Goal: Information Seeking & Learning: Learn about a topic

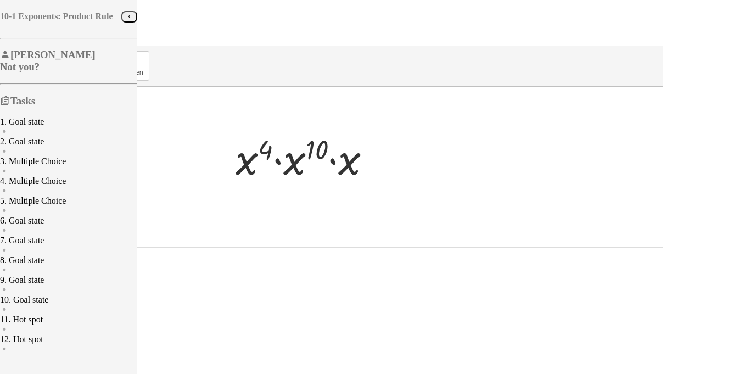
click at [210, 242] on div "Steps: 0" at bounding box center [333, 237] width 659 height 20
click at [9, 247] on span "0" at bounding box center [6, 241] width 4 height 9
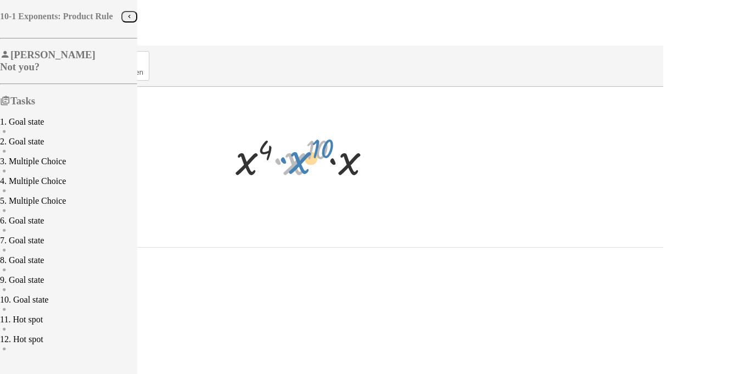
click at [386, 165] on div at bounding box center [307, 157] width 155 height 57
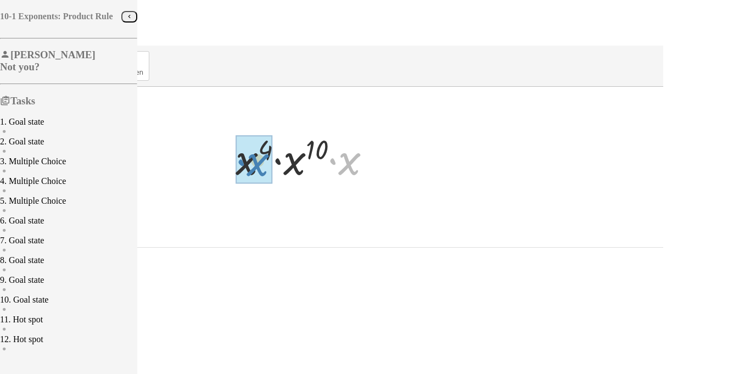
drag, startPoint x: 487, startPoint y: 162, endPoint x: 393, endPoint y: 163, distance: 93.9
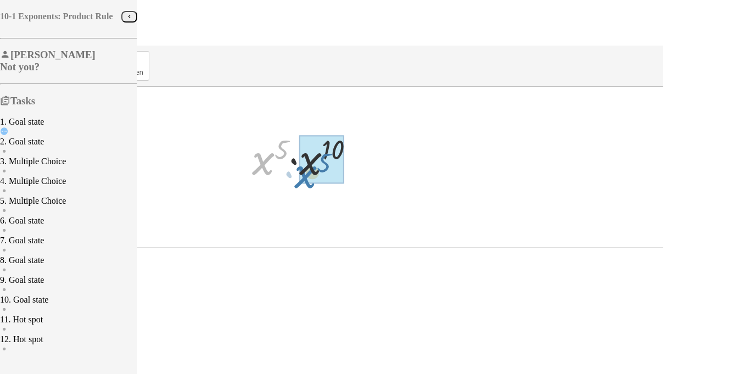
drag, startPoint x: 393, startPoint y: 163, endPoint x: 436, endPoint y: 176, distance: 44.3
click at [369, 176] on div at bounding box center [308, 157] width 123 height 57
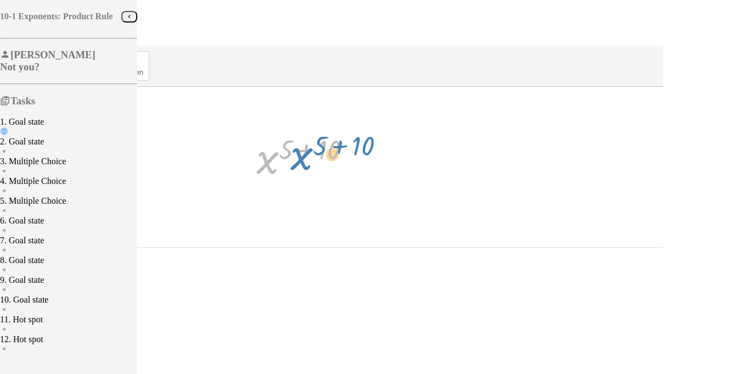
drag, startPoint x: 411, startPoint y: 163, endPoint x: 444, endPoint y: 158, distance: 32.7
click at [365, 158] on div at bounding box center [308, 157] width 114 height 54
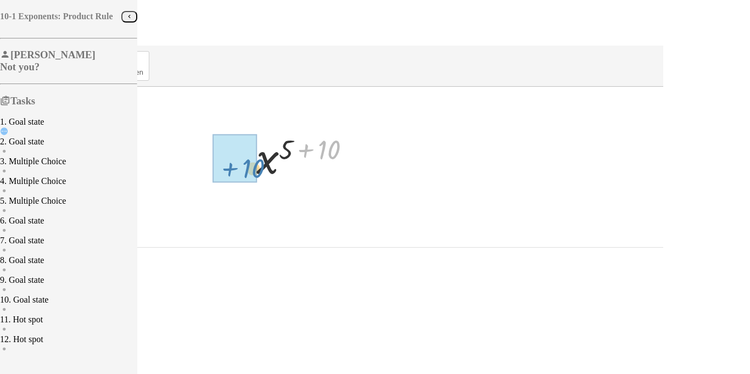
drag, startPoint x: 471, startPoint y: 145, endPoint x: 396, endPoint y: 163, distance: 77.4
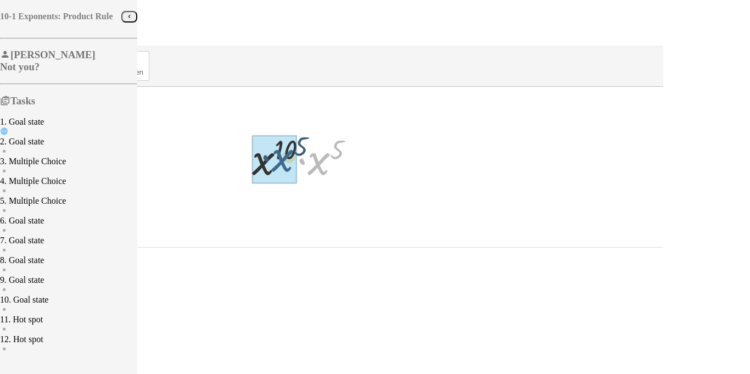
drag, startPoint x: 461, startPoint y: 164, endPoint x: 418, endPoint y: 163, distance: 43.4
drag, startPoint x: 472, startPoint y: 149, endPoint x: 432, endPoint y: 147, distance: 40.2
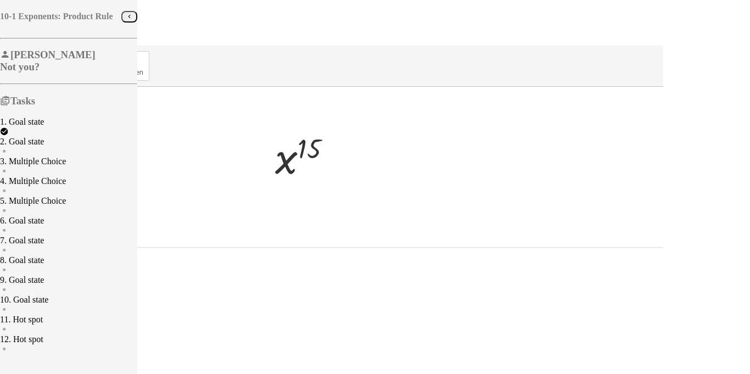
click at [38, 269] on span "Continue" at bounding box center [23, 265] width 29 height 8
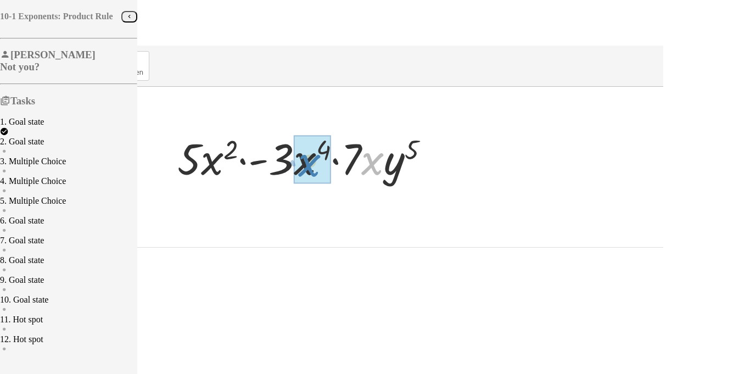
drag, startPoint x: 511, startPoint y: 165, endPoint x: 448, endPoint y: 167, distance: 63.2
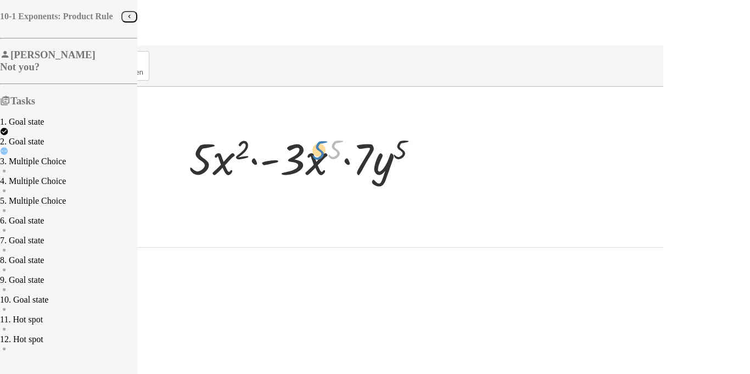
drag, startPoint x: 475, startPoint y: 148, endPoint x: 433, endPoint y: 150, distance: 41.8
click at [432, 150] on div at bounding box center [307, 157] width 249 height 57
drag, startPoint x: 477, startPoint y: 149, endPoint x: 399, endPoint y: 149, distance: 78.0
click at [399, 149] on div at bounding box center [307, 157] width 249 height 57
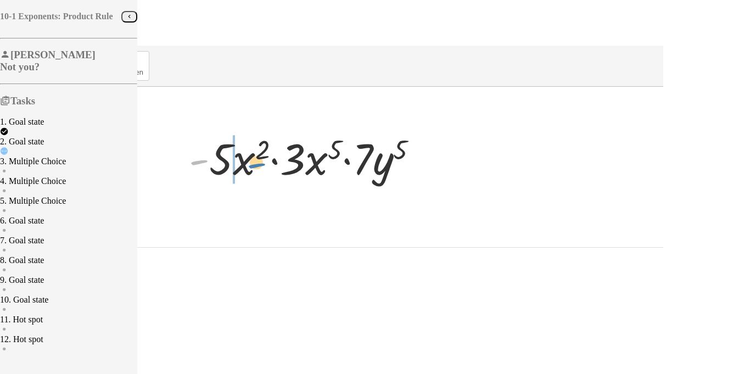
drag, startPoint x: 341, startPoint y: 158, endPoint x: 401, endPoint y: 161, distance: 60.5
click at [401, 161] on div at bounding box center [307, 157] width 249 height 57
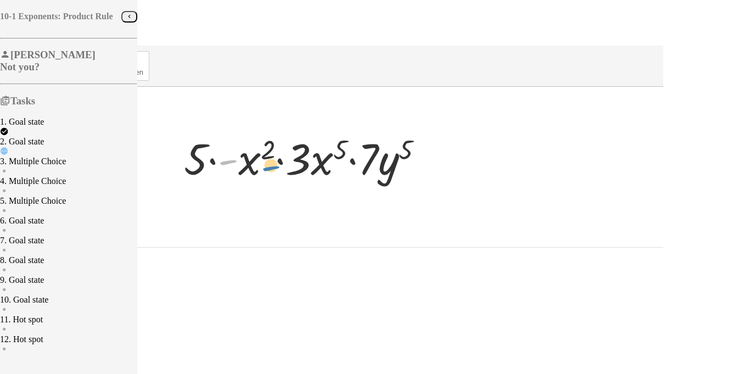
drag, startPoint x: 368, startPoint y: 159, endPoint x: 411, endPoint y: 165, distance: 43.8
click at [411, 165] on div at bounding box center [308, 157] width 259 height 57
drag, startPoint x: 369, startPoint y: 160, endPoint x: 327, endPoint y: 155, distance: 42.0
click at [327, 155] on div at bounding box center [308, 157] width 259 height 57
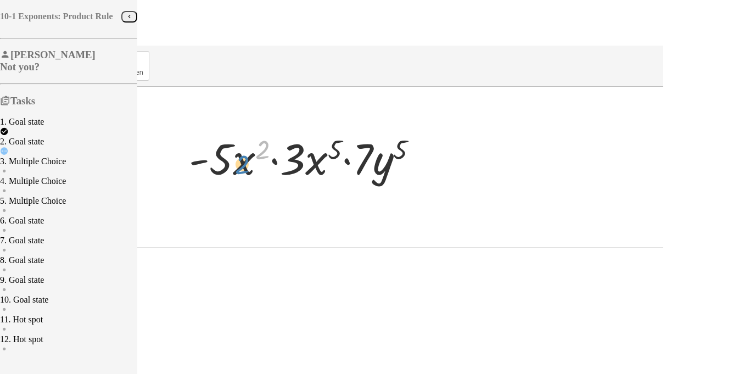
drag, startPoint x: 399, startPoint y: 155, endPoint x: 379, endPoint y: 170, distance: 25.2
click at [379, 170] on div at bounding box center [307, 157] width 249 height 57
drag, startPoint x: 503, startPoint y: 161, endPoint x: 449, endPoint y: 165, distance: 53.4
click at [432, 165] on div at bounding box center [307, 157] width 249 height 57
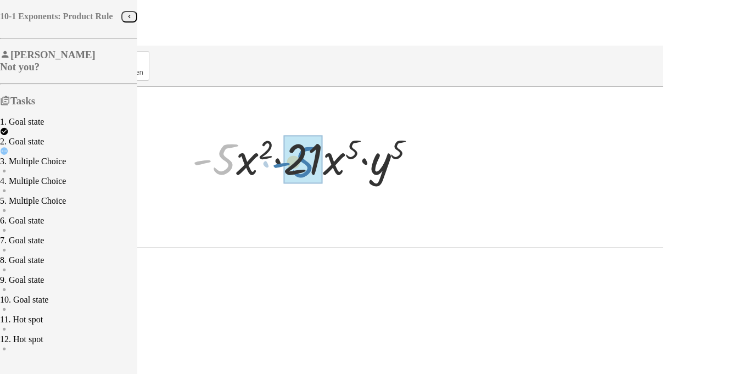
drag, startPoint x: 369, startPoint y: 163, endPoint x: 452, endPoint y: 166, distance: 83.0
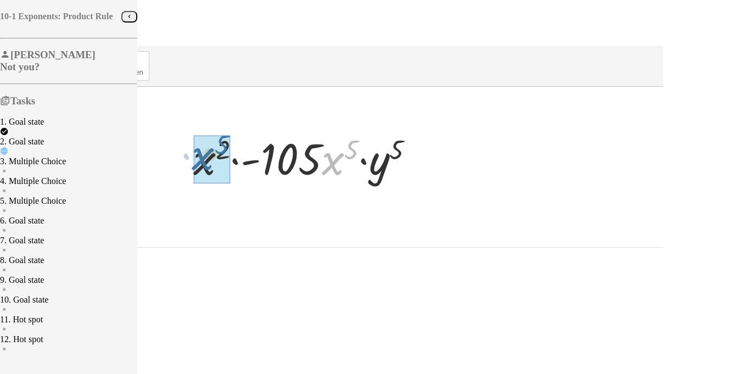
drag, startPoint x: 471, startPoint y: 167, endPoint x: 335, endPoint y: 162, distance: 136.3
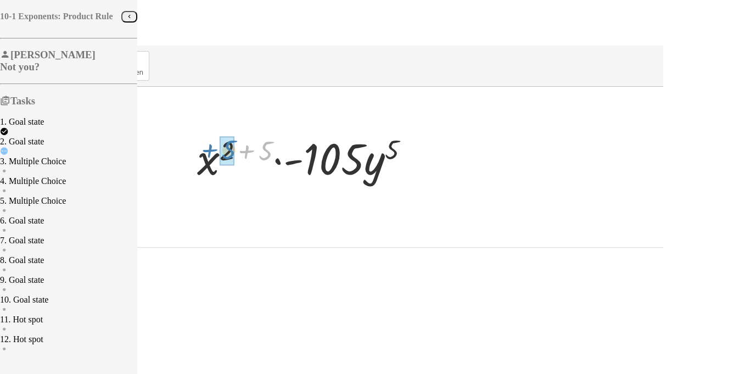
drag, startPoint x: 405, startPoint y: 153, endPoint x: 367, endPoint y: 152, distance: 37.9
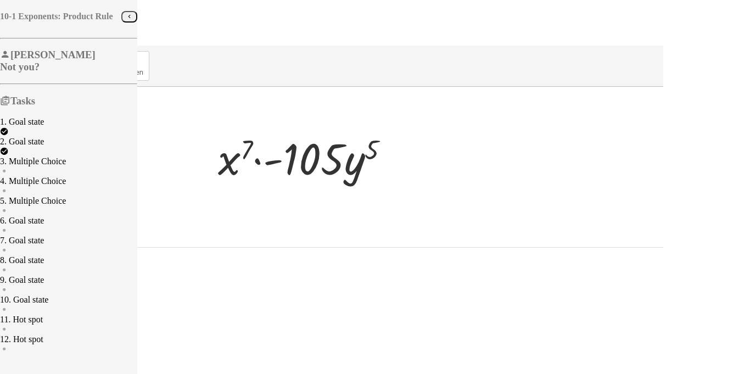
click at [38, 269] on span "Continue" at bounding box center [23, 265] width 29 height 8
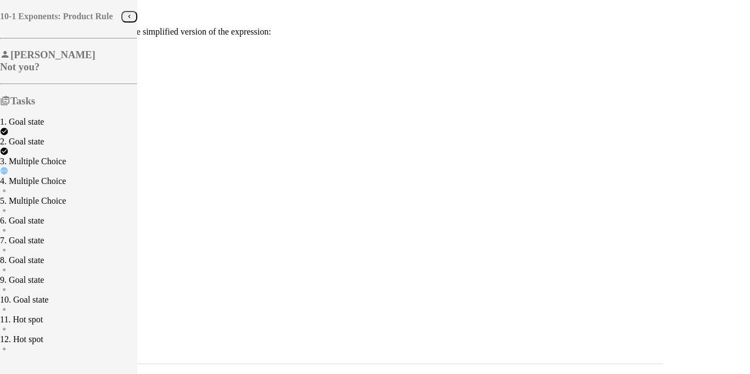
click at [30, 366] on span "Check" at bounding box center [19, 370] width 21 height 8
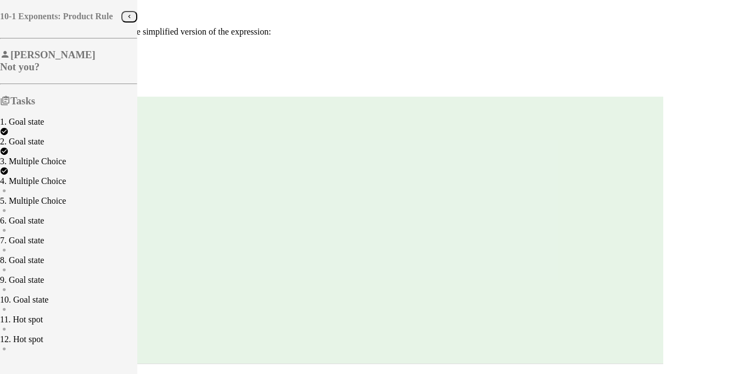
click at [38, 366] on span "Continue" at bounding box center [23, 370] width 29 height 8
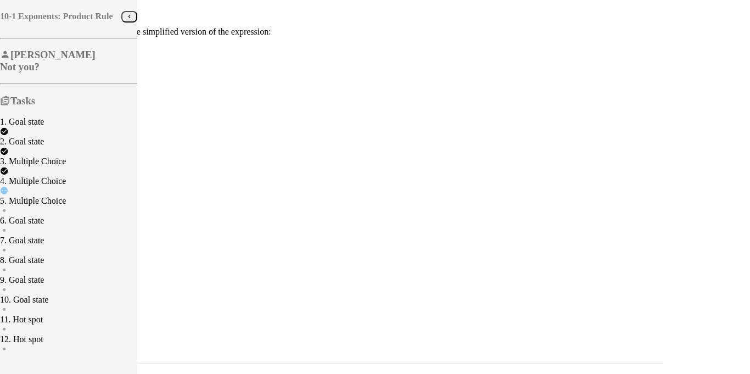
click at [34, 364] on button "Check" at bounding box center [19, 370] width 30 height 12
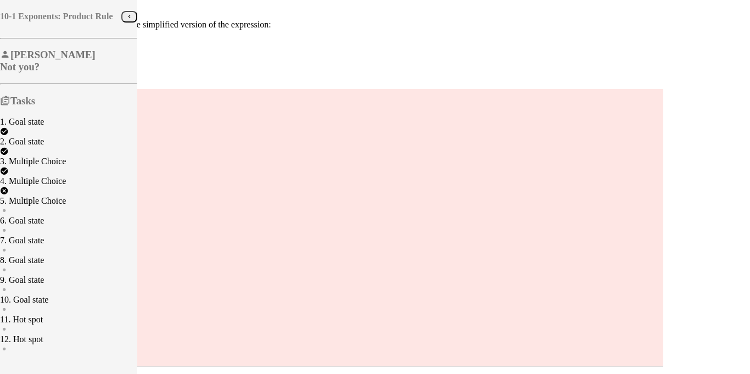
click at [42, 368] on span "Continue" at bounding box center [23, 372] width 38 height 9
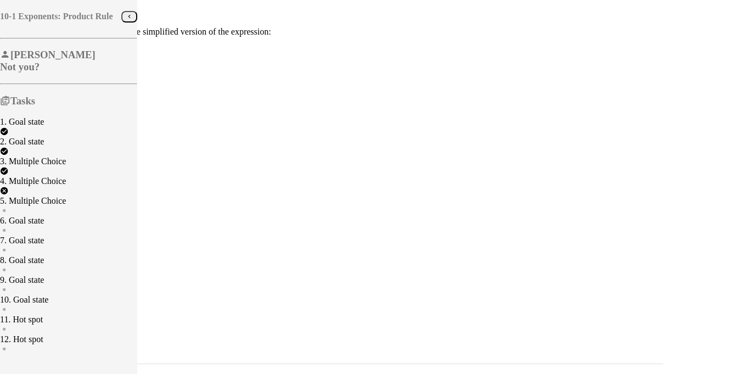
click at [30, 366] on span "Check" at bounding box center [19, 370] width 21 height 8
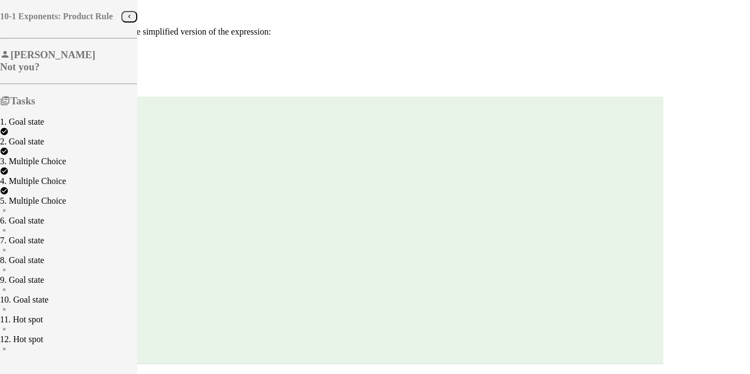
click at [38, 366] on span "Continue" at bounding box center [23, 370] width 29 height 8
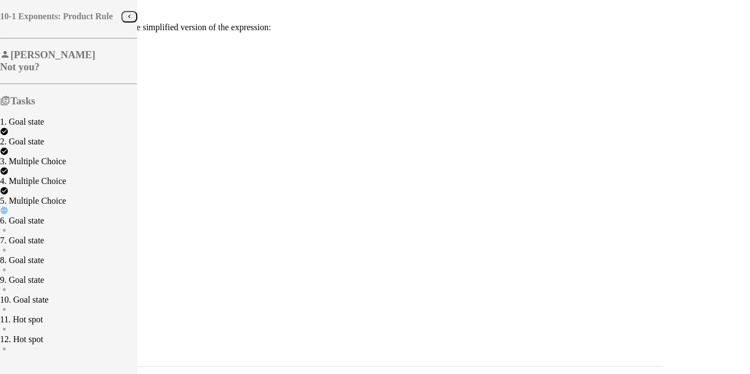
click at [30, 369] on span "Check" at bounding box center [19, 373] width 21 height 8
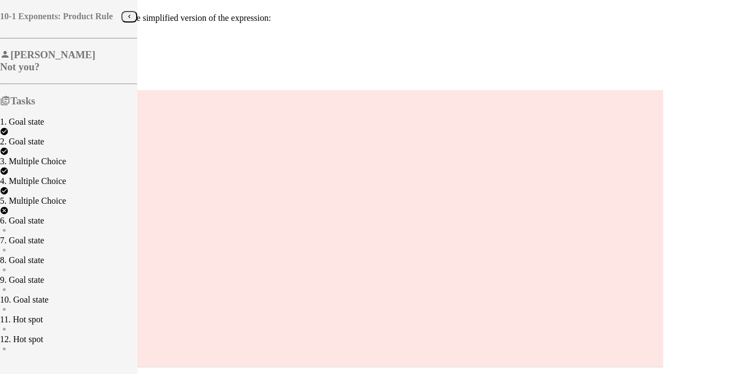
click at [42, 368] on span "Continue" at bounding box center [23, 372] width 38 height 9
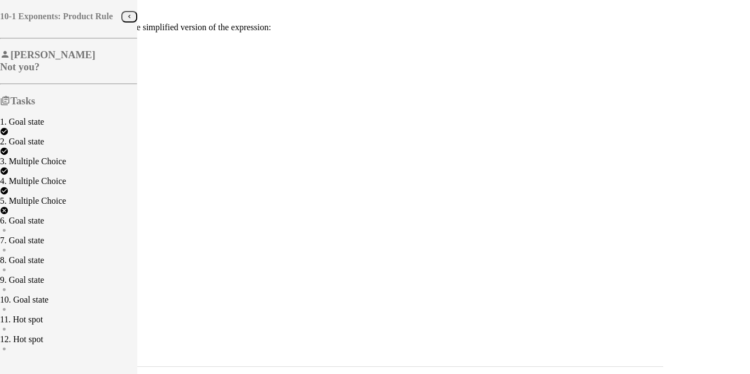
click at [30, 369] on span "Check" at bounding box center [19, 373] width 21 height 8
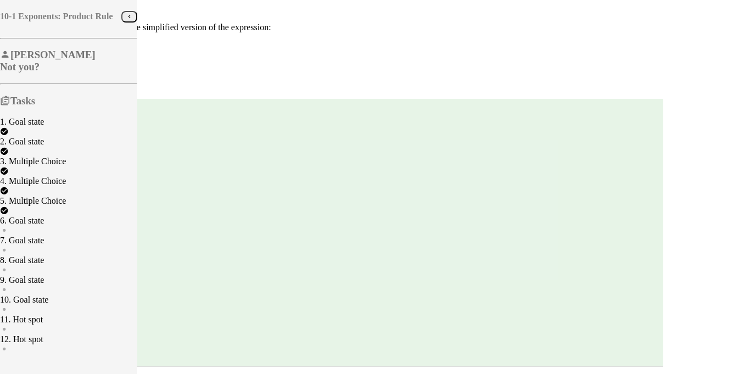
click at [38, 369] on span "Continue" at bounding box center [23, 373] width 29 height 8
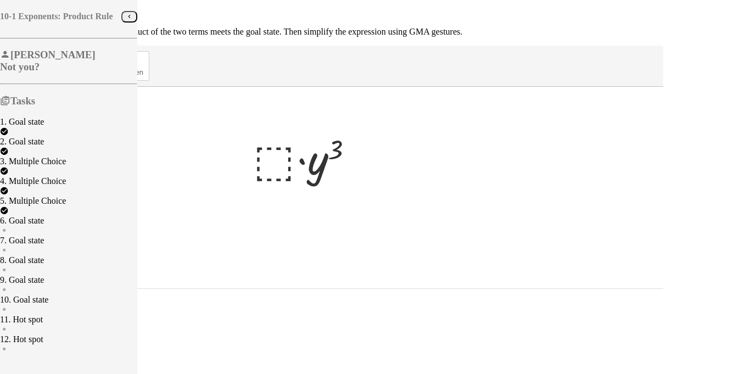
click at [368, 160] on div at bounding box center [308, 157] width 120 height 57
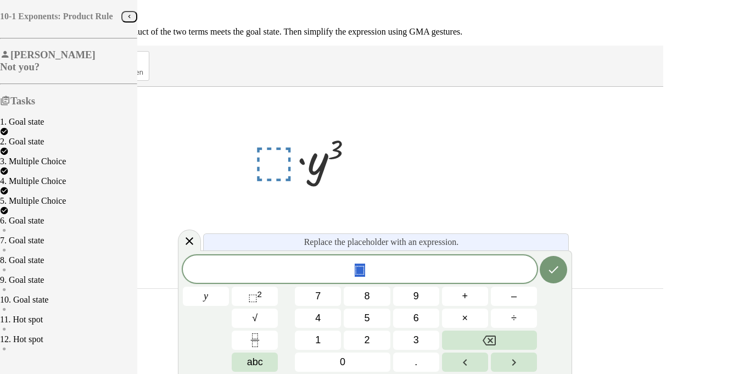
scroll to position [1, 0]
click at [272, 297] on button "⬚ 2" at bounding box center [255, 296] width 46 height 19
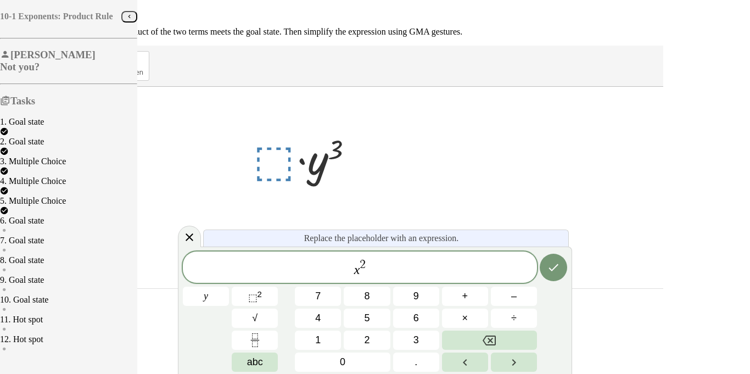
click at [370, 263] on span "x 2 ​" at bounding box center [360, 268] width 354 height 20
click at [363, 263] on span "2" at bounding box center [363, 265] width 6 height 12
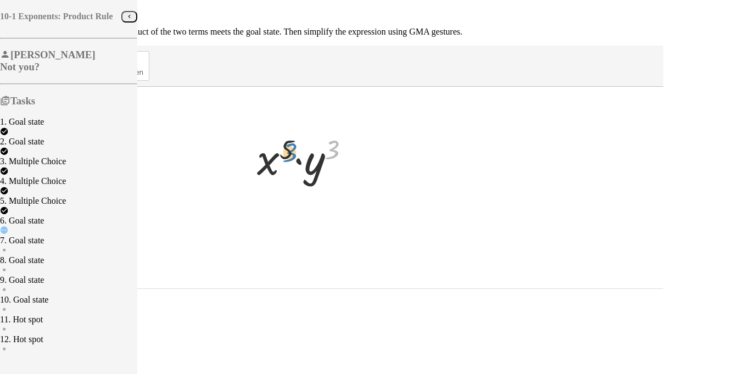
drag, startPoint x: 472, startPoint y: 148, endPoint x: 428, endPoint y: 152, distance: 44.1
click at [365, 152] on div at bounding box center [308, 157] width 113 height 57
drag, startPoint x: 424, startPoint y: 148, endPoint x: 448, endPoint y: 147, distance: 23.6
click at [365, 147] on div at bounding box center [308, 157] width 113 height 57
drag, startPoint x: 407, startPoint y: 158, endPoint x: 448, endPoint y: 160, distance: 41.3
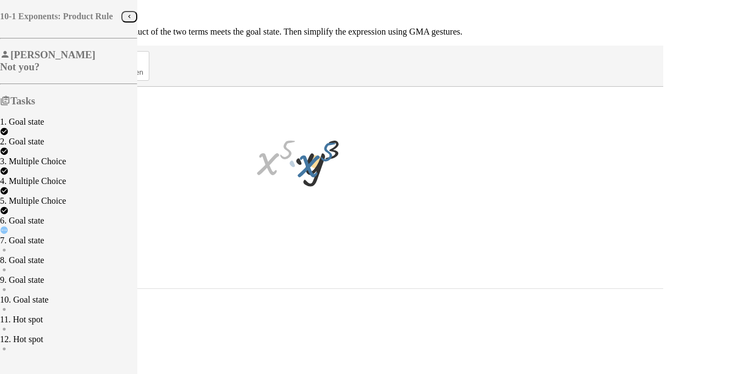
click at [365, 160] on div at bounding box center [308, 157] width 113 height 57
drag, startPoint x: 454, startPoint y: 163, endPoint x: 404, endPoint y: 165, distance: 50.0
click at [365, 165] on div at bounding box center [308, 157] width 113 height 57
drag, startPoint x: 439, startPoint y: 158, endPoint x: 433, endPoint y: 142, distance: 16.7
click at [365, 142] on div at bounding box center [308, 157] width 113 height 57
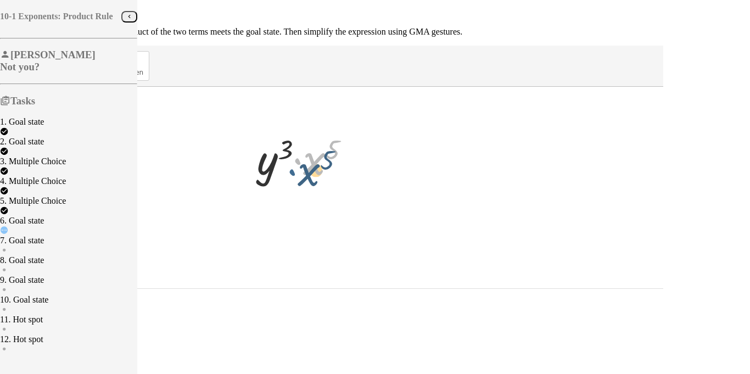
drag, startPoint x: 437, startPoint y: 157, endPoint x: 432, endPoint y: 168, distance: 12.3
click at [365, 168] on div at bounding box center [308, 157] width 113 height 57
drag, startPoint x: 428, startPoint y: 152, endPoint x: 492, endPoint y: 158, distance: 64.0
click at [365, 158] on div at bounding box center [308, 157] width 113 height 57
drag, startPoint x: 424, startPoint y: 149, endPoint x: 471, endPoint y: 148, distance: 47.8
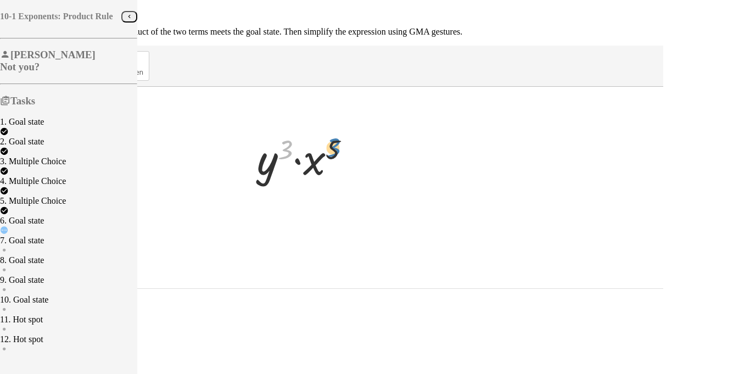
click at [365, 148] on div at bounding box center [308, 157] width 113 height 57
drag, startPoint x: 460, startPoint y: 158, endPoint x: 413, endPoint y: 163, distance: 47.0
click at [365, 163] on div at bounding box center [308, 157] width 113 height 57
click at [365, 153] on div at bounding box center [308, 157] width 113 height 57
click at [365, 158] on div at bounding box center [308, 157] width 113 height 57
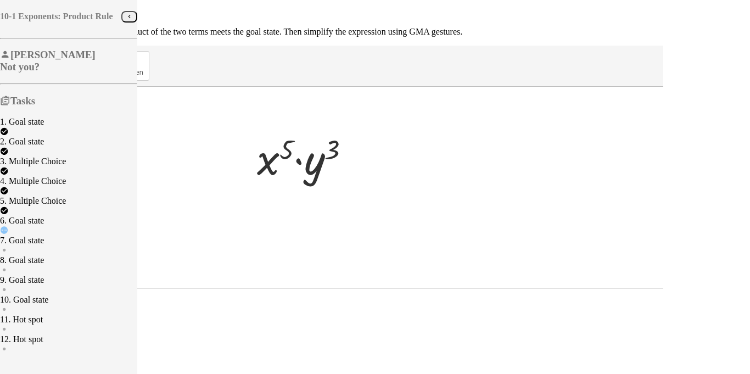
click at [40, 70] on span "keypad" at bounding box center [28, 73] width 24 height 8
click at [294, 170] on div at bounding box center [275, 158] width 37 height 51
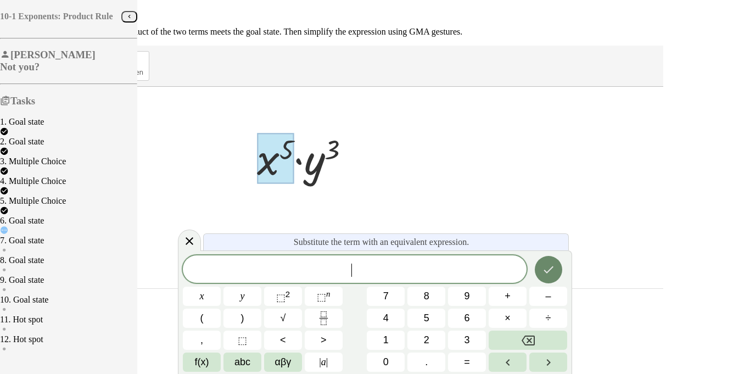
click at [550, 278] on button "Done" at bounding box center [548, 269] width 27 height 27
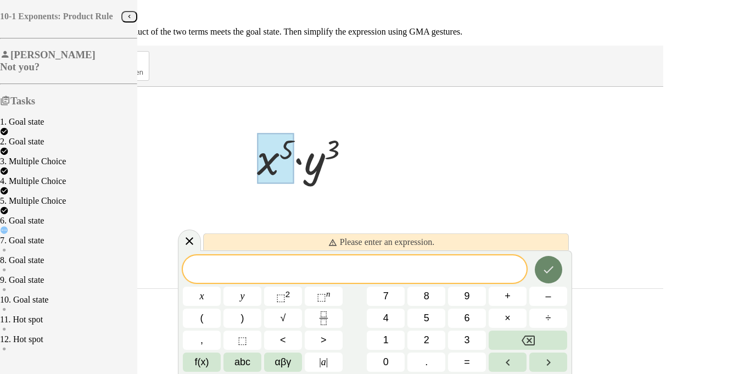
click at [542, 271] on icon "Done" at bounding box center [548, 269] width 13 height 13
click at [294, 162] on div at bounding box center [275, 158] width 37 height 51
click at [409, 255] on div "​" at bounding box center [355, 268] width 344 height 27
click at [294, 149] on div at bounding box center [275, 158] width 37 height 51
click at [190, 243] on icon at bounding box center [189, 241] width 13 height 13
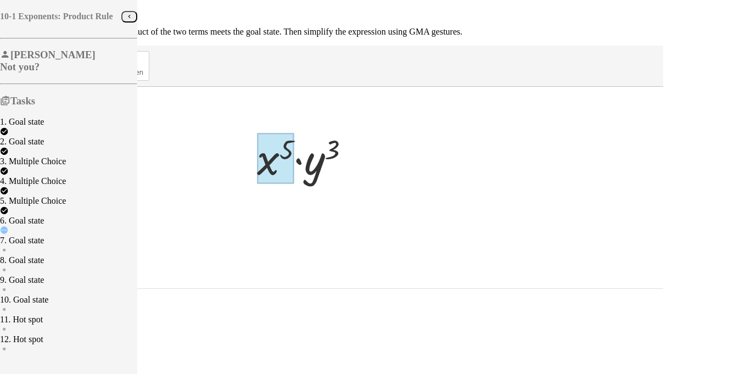
click at [294, 162] on div at bounding box center [275, 158] width 37 height 51
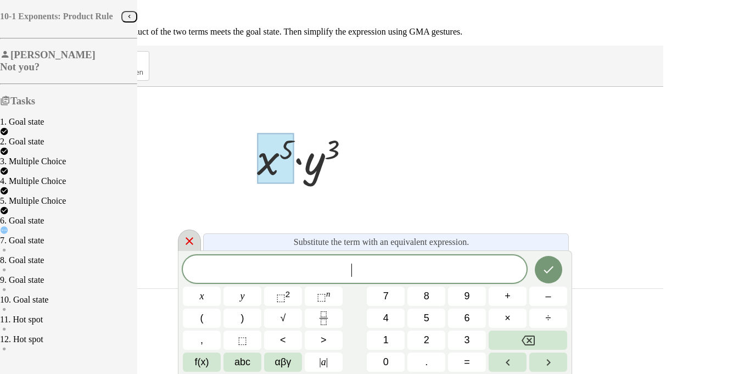
click at [192, 246] on icon at bounding box center [189, 241] width 13 height 13
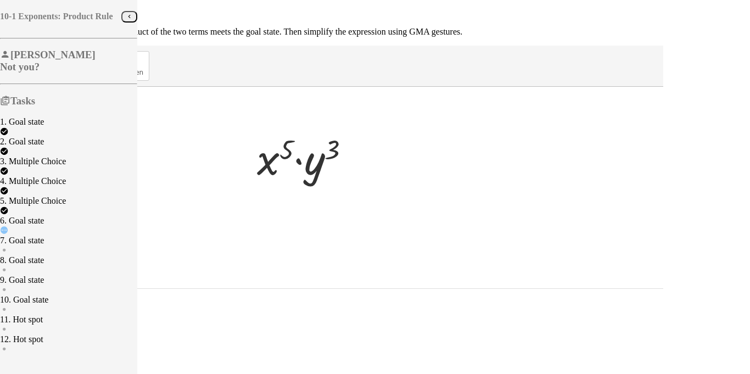
click at [32, 294] on button "Reset" at bounding box center [18, 295] width 28 height 12
click at [368, 160] on div at bounding box center [308, 157] width 120 height 57
click at [368, 166] on div at bounding box center [308, 157] width 120 height 57
click at [40, 69] on span "keypad" at bounding box center [28, 73] width 24 height 8
click at [368, 151] on div at bounding box center [308, 157] width 120 height 57
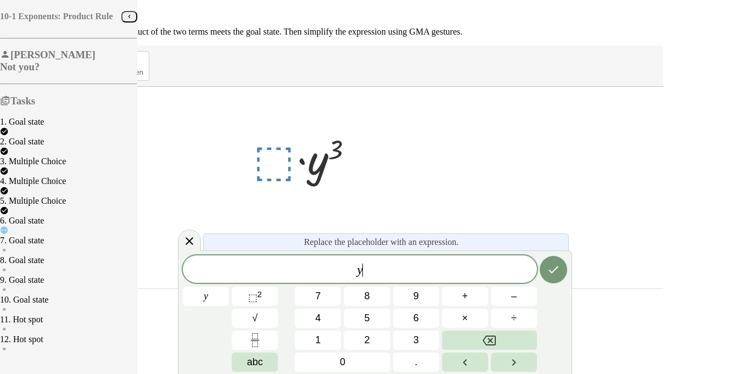
scroll to position [2, 0]
click at [261, 297] on sup "2" at bounding box center [260, 294] width 4 height 9
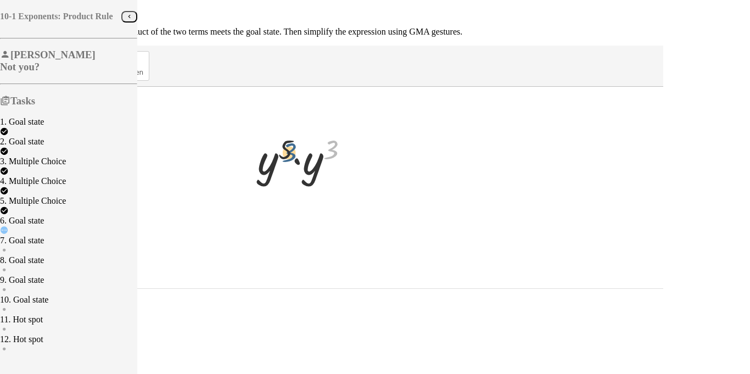
drag, startPoint x: 471, startPoint y: 150, endPoint x: 422, endPoint y: 154, distance: 49.0
click at [363, 154] on div at bounding box center [307, 157] width 111 height 57
drag, startPoint x: 447, startPoint y: 160, endPoint x: 411, endPoint y: 161, distance: 35.7
click at [360, 161] on div at bounding box center [307, 157] width 105 height 54
drag, startPoint x: 474, startPoint y: 150, endPoint x: 436, endPoint y: 151, distance: 37.9
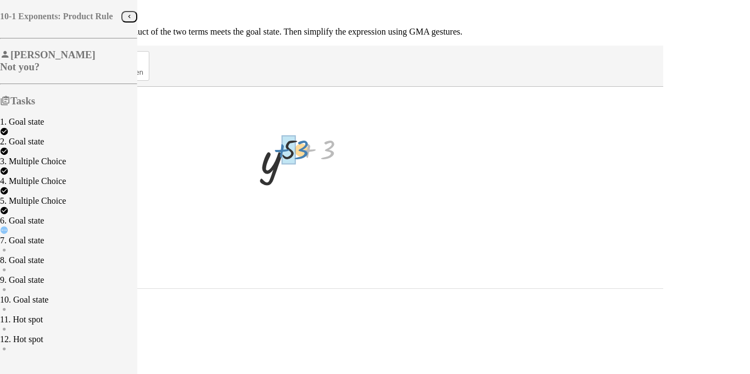
click at [360, 151] on div at bounding box center [307, 157] width 105 height 54
click at [38, 302] on span "Continue" at bounding box center [23, 306] width 29 height 8
click at [372, 160] on div at bounding box center [307, 157] width 129 height 57
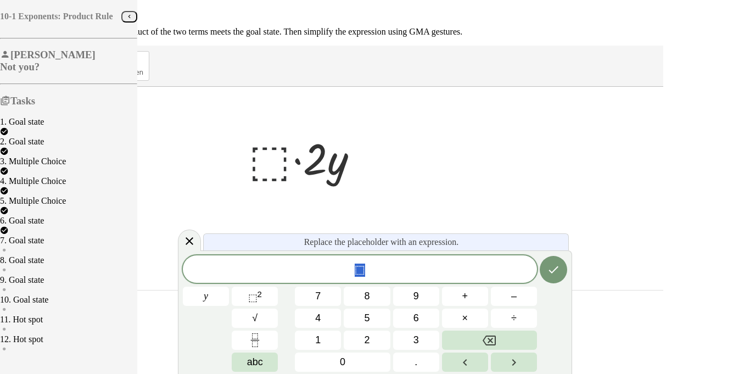
scroll to position [3, 0]
click at [372, 164] on div at bounding box center [307, 157] width 129 height 57
click at [224, 301] on button "y" at bounding box center [206, 296] width 46 height 19
click at [258, 296] on span "⬚" at bounding box center [252, 297] width 9 height 11
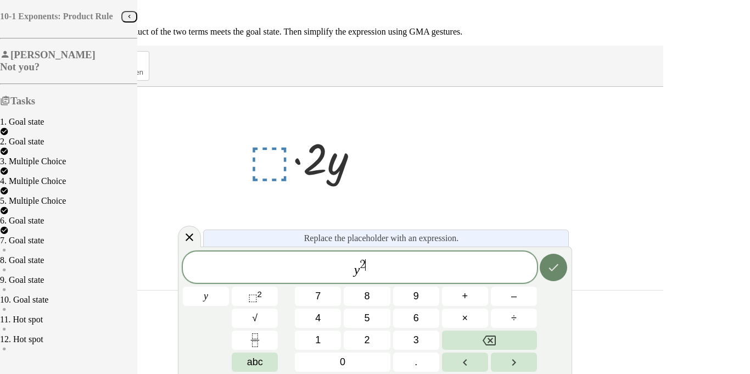
click at [551, 266] on icon "Done" at bounding box center [553, 267] width 13 height 13
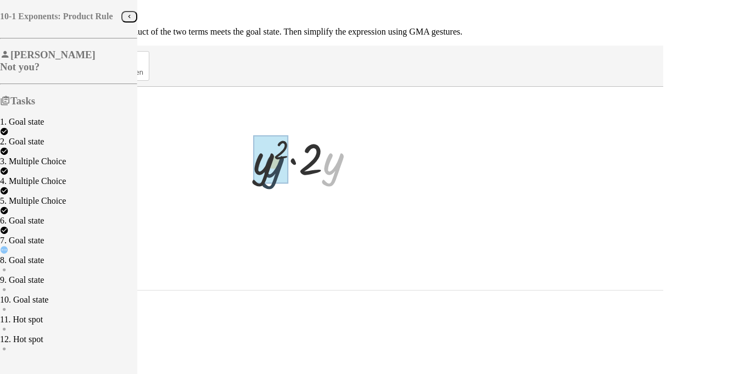
drag, startPoint x: 477, startPoint y: 164, endPoint x: 406, endPoint y: 165, distance: 70.9
drag, startPoint x: 459, startPoint y: 163, endPoint x: 432, endPoint y: 153, distance: 28.0
click at [358, 153] on div at bounding box center [308, 157] width 101 height 57
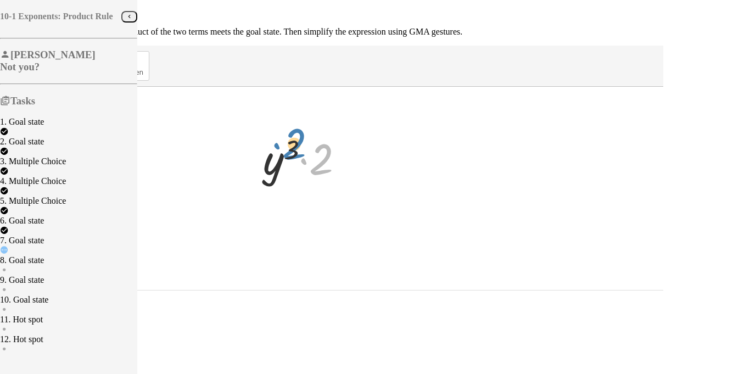
drag, startPoint x: 465, startPoint y: 156, endPoint x: 438, endPoint y: 141, distance: 30.7
click at [358, 141] on div at bounding box center [308, 157] width 101 height 57
drag, startPoint x: 429, startPoint y: 147, endPoint x: 470, endPoint y: 153, distance: 41.6
click at [358, 153] on div at bounding box center [308, 157] width 101 height 57
drag, startPoint x: 418, startPoint y: 166, endPoint x: 461, endPoint y: 168, distance: 43.4
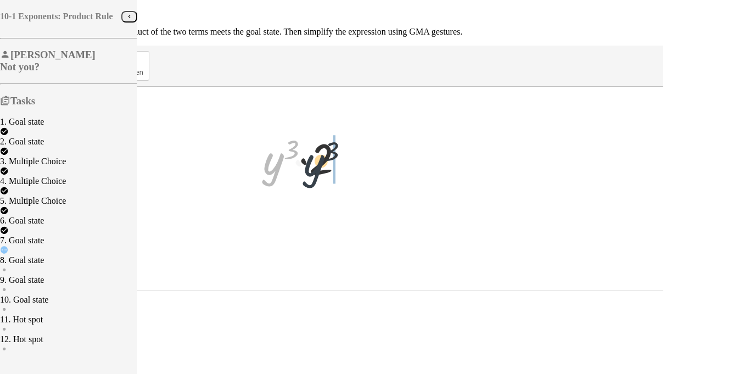
click at [358, 168] on div at bounding box center [308, 157] width 101 height 57
click at [353, 163] on div at bounding box center [308, 157] width 90 height 57
click at [32, 291] on button "Reset" at bounding box center [18, 297] width 28 height 12
click at [372, 154] on div at bounding box center [307, 157] width 129 height 57
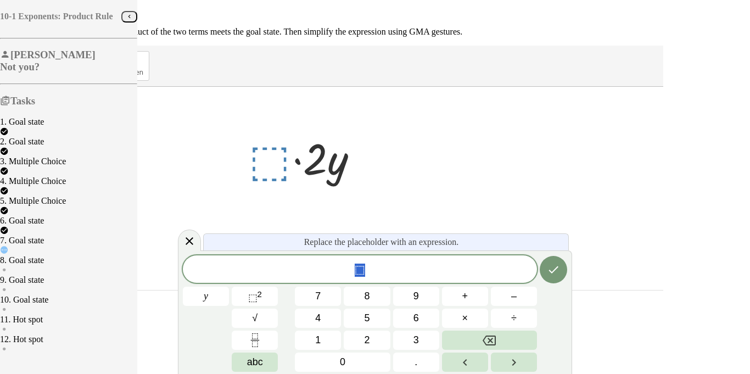
click at [366, 272] on span "⬚" at bounding box center [360, 270] width 354 height 15
click at [261, 290] on sup "2" at bounding box center [260, 294] width 4 height 9
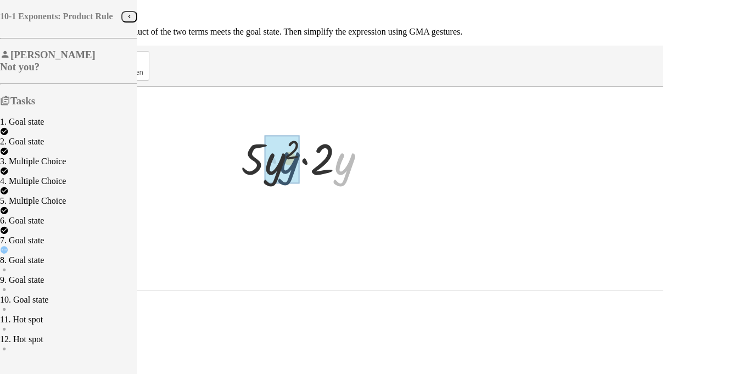
drag, startPoint x: 481, startPoint y: 161, endPoint x: 422, endPoint y: 160, distance: 59.3
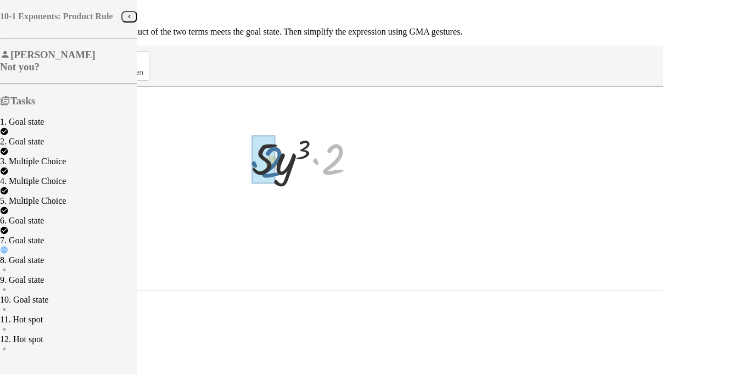
drag, startPoint x: 471, startPoint y: 160, endPoint x: 407, endPoint y: 163, distance: 64.3
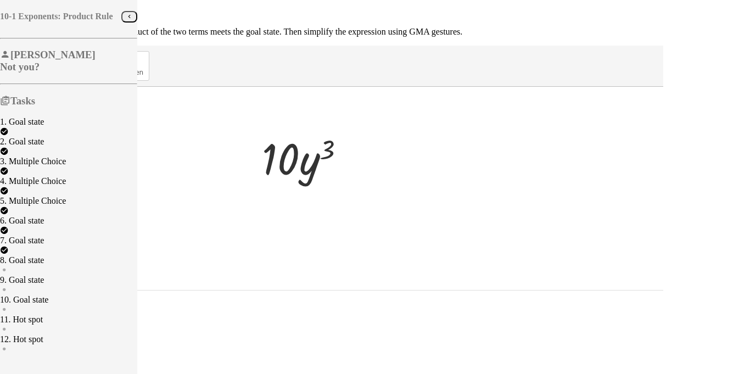
click at [38, 304] on span "Continue" at bounding box center [23, 308] width 29 height 8
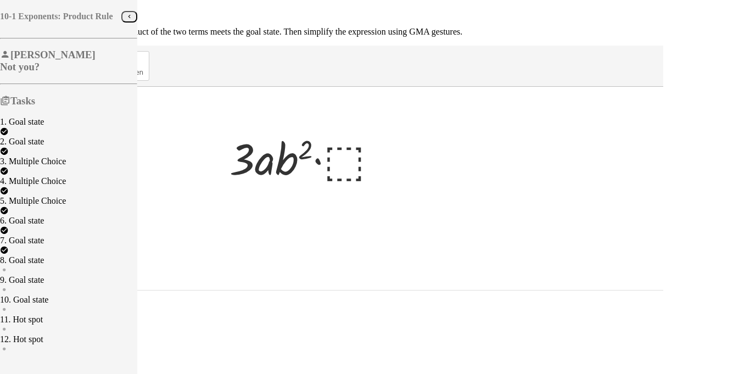
click at [392, 158] on div at bounding box center [308, 157] width 168 height 57
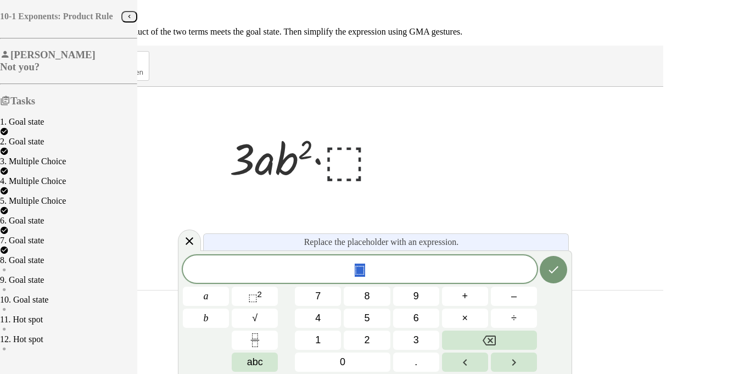
scroll to position [5, 0]
click at [392, 167] on div at bounding box center [308, 157] width 168 height 57
click at [248, 301] on button "⬚ 2" at bounding box center [255, 296] width 46 height 19
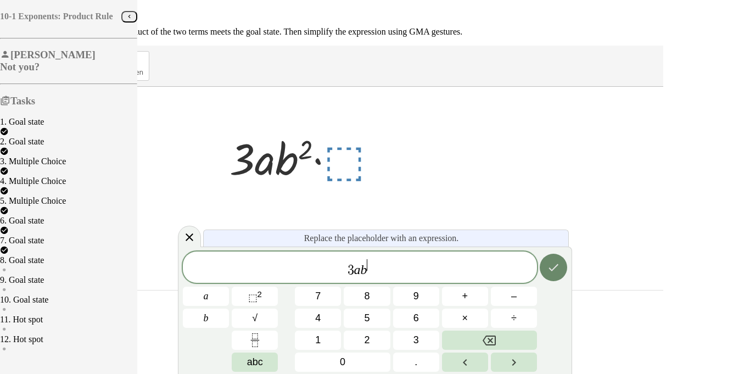
click at [553, 267] on icon "Done" at bounding box center [553, 267] width 13 height 13
click at [550, 272] on icon "Done" at bounding box center [553, 267] width 13 height 13
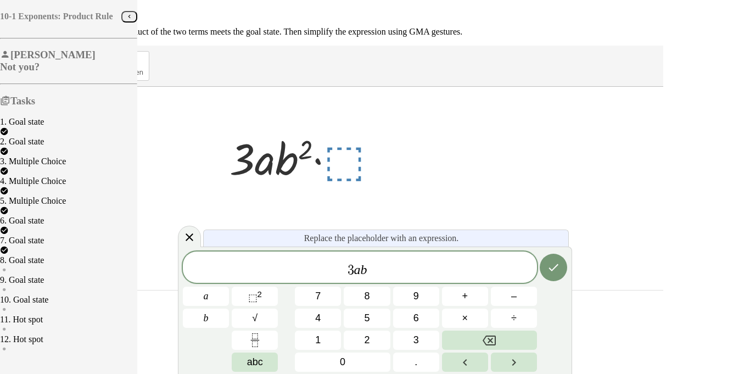
click at [391, 274] on span "3 a b ​" at bounding box center [360, 268] width 354 height 20
click at [419, 277] on span "3 a b ​" at bounding box center [360, 268] width 354 height 20
click at [361, 273] on var "b" at bounding box center [364, 270] width 7 height 14
click at [562, 270] on button "Done" at bounding box center [553, 267] width 27 height 27
click at [428, 263] on span "3 a b ​" at bounding box center [360, 268] width 354 height 20
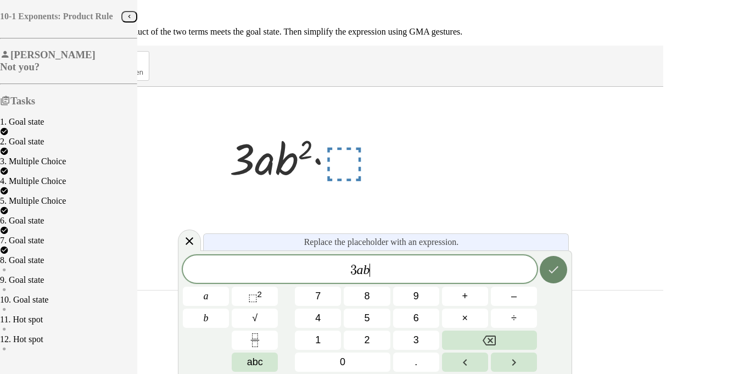
click at [544, 279] on button "Done" at bounding box center [553, 269] width 27 height 27
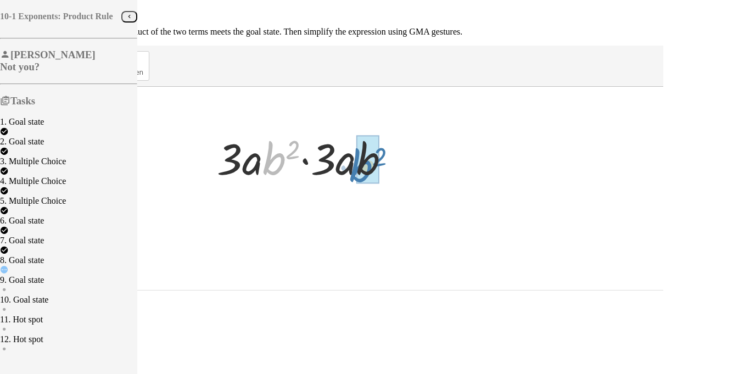
drag, startPoint x: 420, startPoint y: 164, endPoint x: 507, endPoint y: 171, distance: 87.1
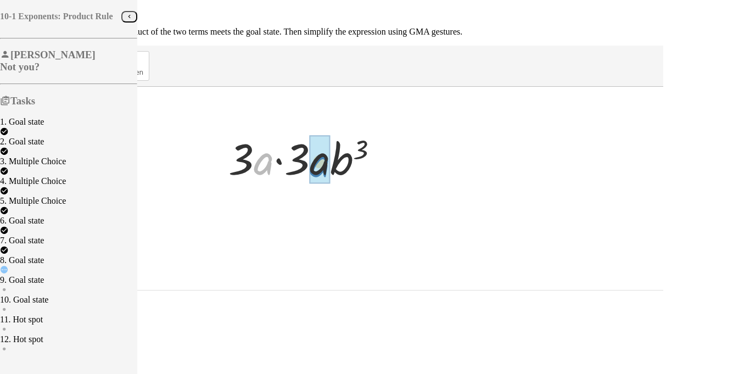
drag, startPoint x: 404, startPoint y: 163, endPoint x: 461, endPoint y: 165, distance: 57.2
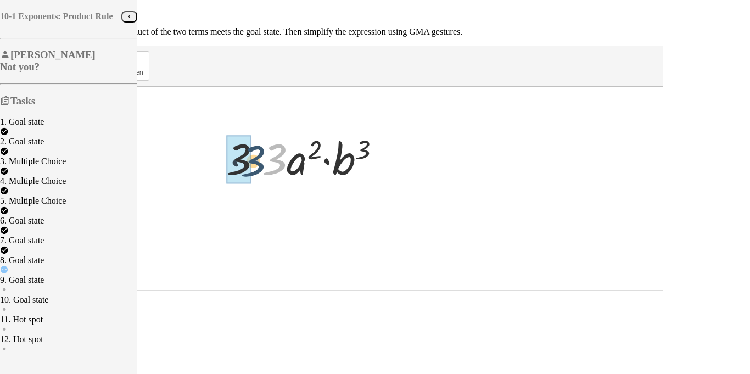
drag, startPoint x: 415, startPoint y: 158, endPoint x: 388, endPoint y: 160, distance: 26.4
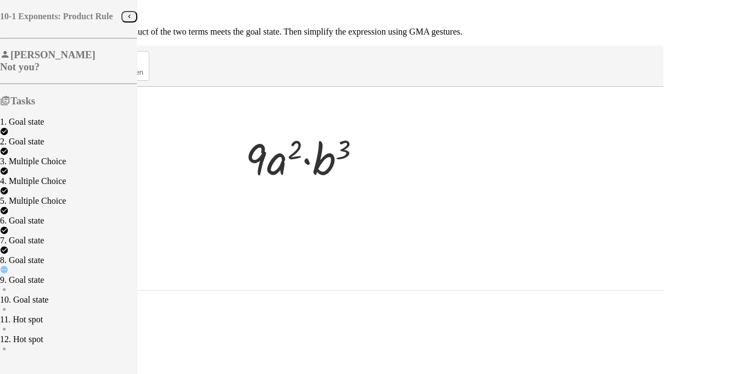
click at [375, 149] on div at bounding box center [307, 157] width 135 height 57
click at [28, 294] on span "Reset" at bounding box center [18, 296] width 19 height 8
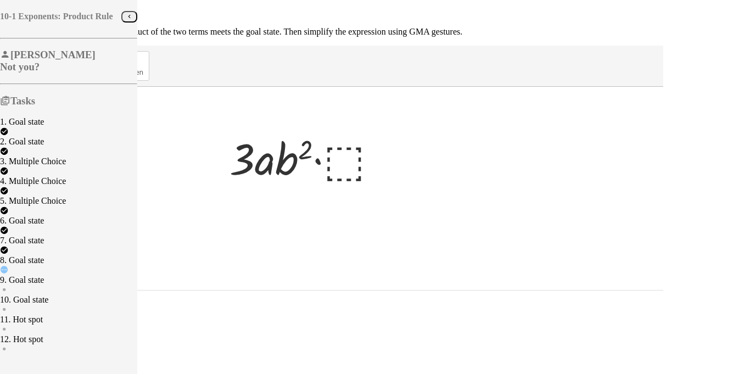
click at [392, 164] on div at bounding box center [308, 157] width 168 height 57
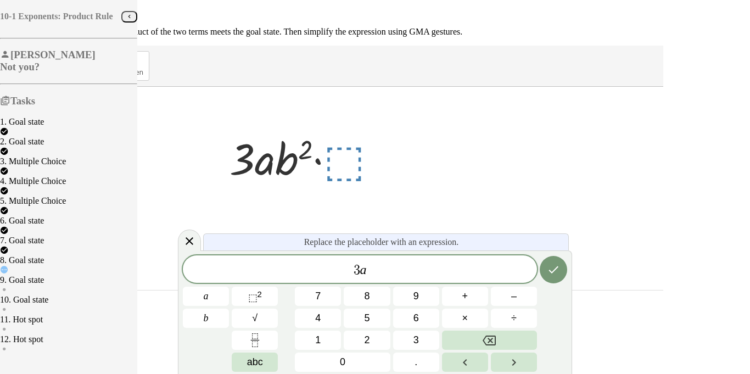
scroll to position [9, 0]
click at [255, 298] on span "⬚" at bounding box center [252, 297] width 9 height 11
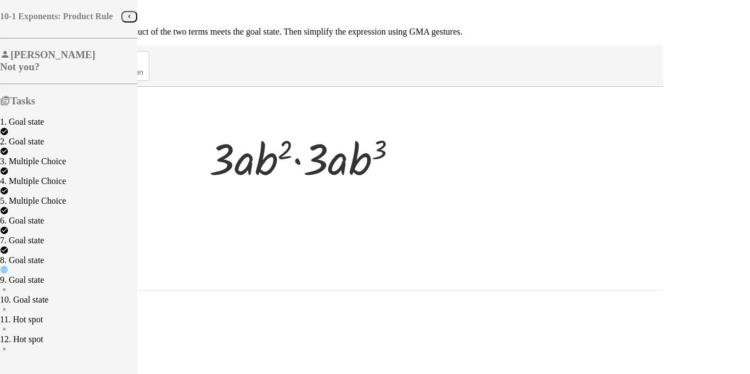
click at [411, 165] on div at bounding box center [308, 157] width 208 height 57
drag, startPoint x: 408, startPoint y: 163, endPoint x: 504, endPoint y: 164, distance: 96.1
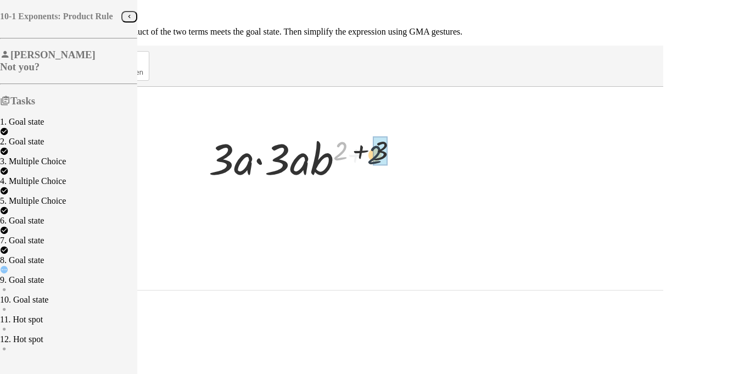
drag, startPoint x: 482, startPoint y: 144, endPoint x: 517, endPoint y: 149, distance: 34.9
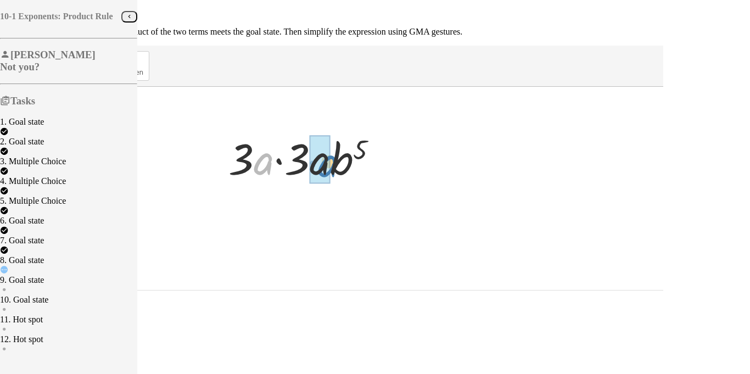
drag, startPoint x: 409, startPoint y: 162, endPoint x: 470, endPoint y: 164, distance: 61.6
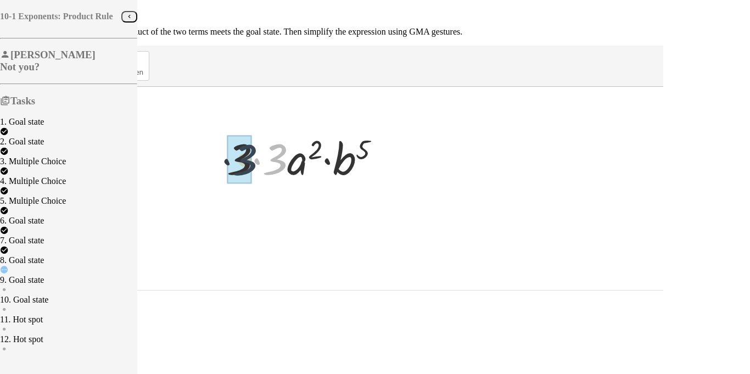
drag, startPoint x: 419, startPoint y: 161, endPoint x: 379, endPoint y: 162, distance: 39.6
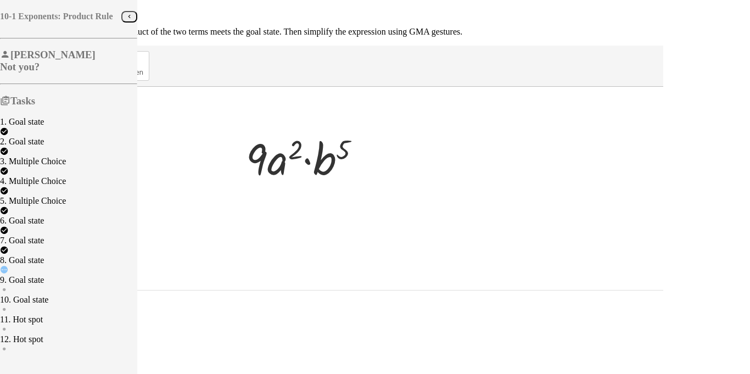
click at [375, 175] on div at bounding box center [308, 157] width 135 height 57
click at [28, 292] on span "Reset" at bounding box center [18, 296] width 19 height 8
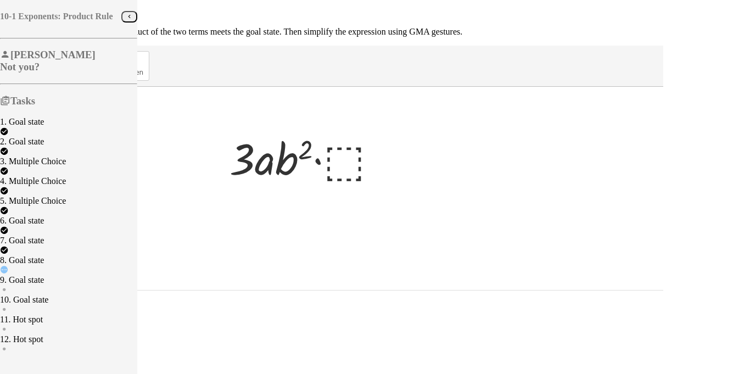
click at [392, 158] on div at bounding box center [308, 157] width 168 height 57
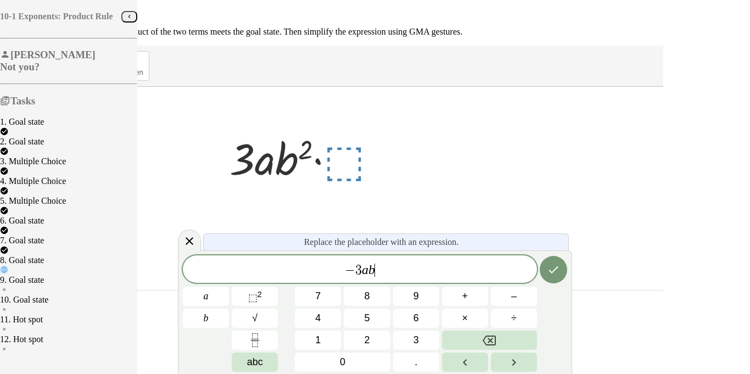
scroll to position [13, 0]
click at [260, 304] on button "⬚ 2" at bounding box center [255, 296] width 46 height 19
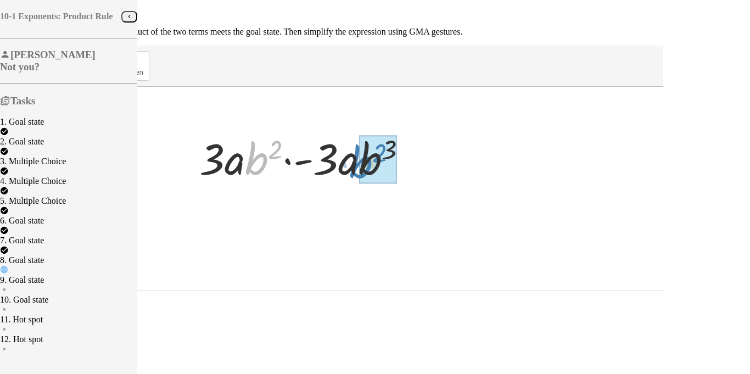
drag, startPoint x: 398, startPoint y: 163, endPoint x: 504, endPoint y: 167, distance: 106.1
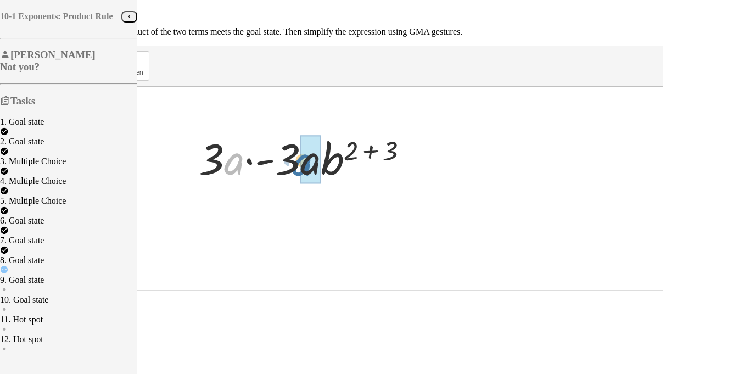
drag, startPoint x: 373, startPoint y: 166, endPoint x: 443, endPoint y: 168, distance: 70.3
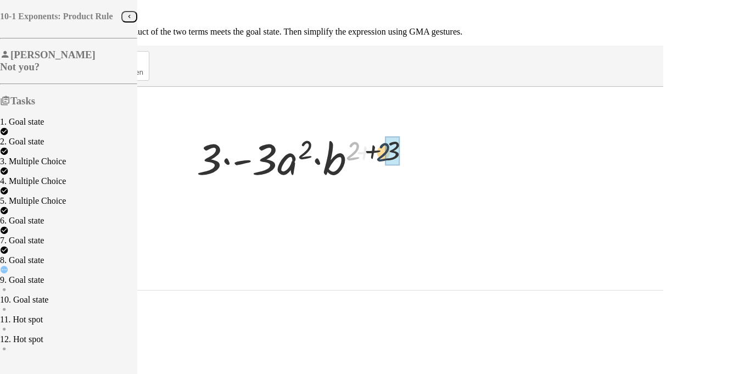
drag, startPoint x: 494, startPoint y: 147, endPoint x: 531, endPoint y: 147, distance: 37.4
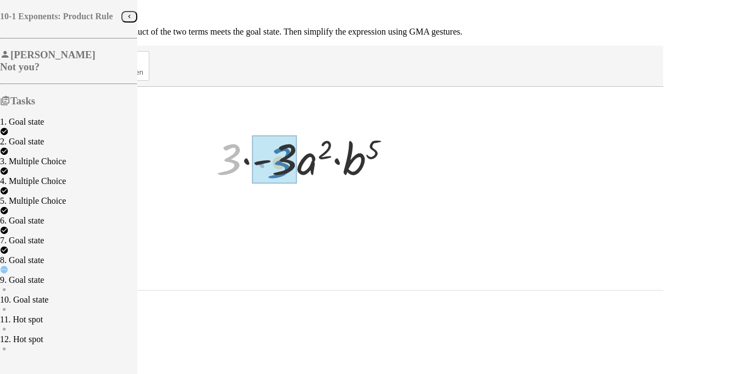
drag, startPoint x: 376, startPoint y: 163, endPoint x: 428, endPoint y: 166, distance: 52.3
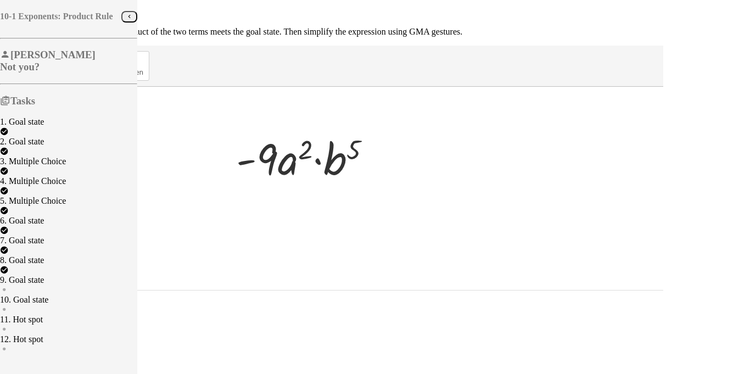
click at [38, 304] on span "Continue" at bounding box center [23, 308] width 29 height 8
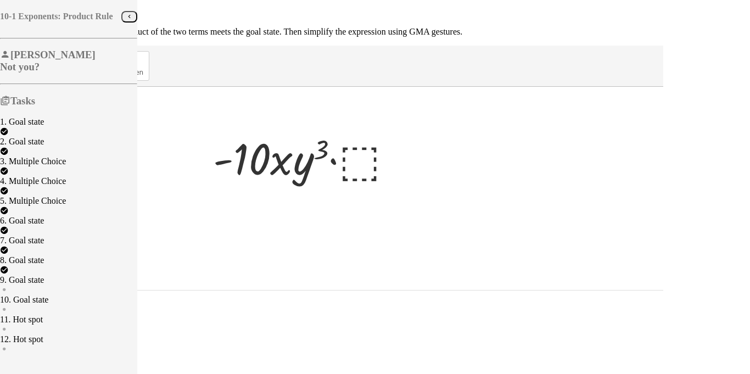
click at [408, 169] on div at bounding box center [308, 157] width 200 height 57
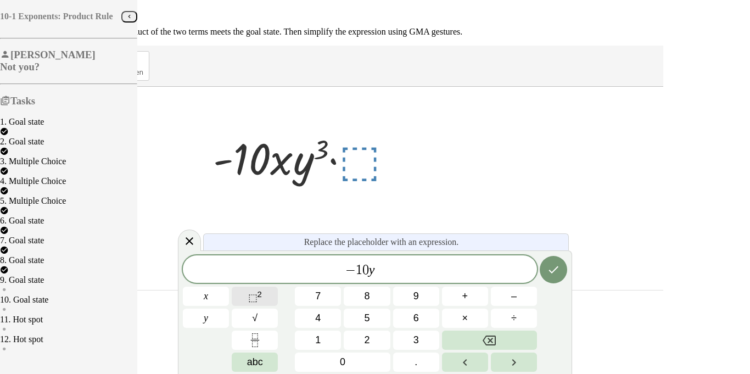
click at [258, 297] on span "⬚" at bounding box center [252, 297] width 9 height 11
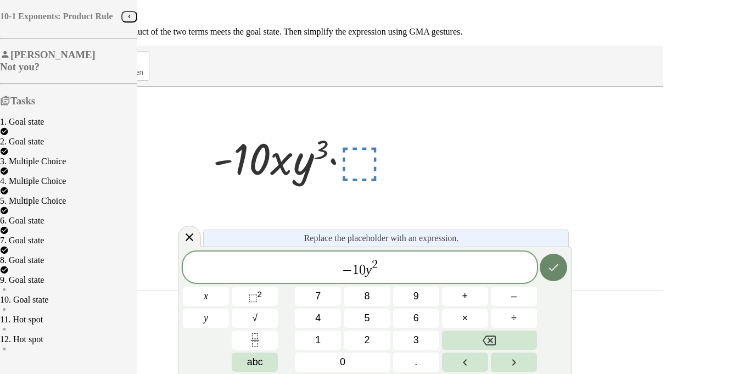
click at [547, 266] on icon "Done" at bounding box center [553, 267] width 13 height 13
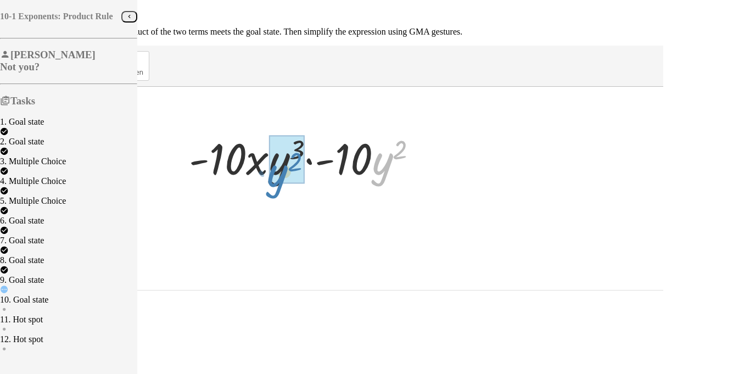
drag, startPoint x: 526, startPoint y: 164, endPoint x: 421, endPoint y: 176, distance: 105.6
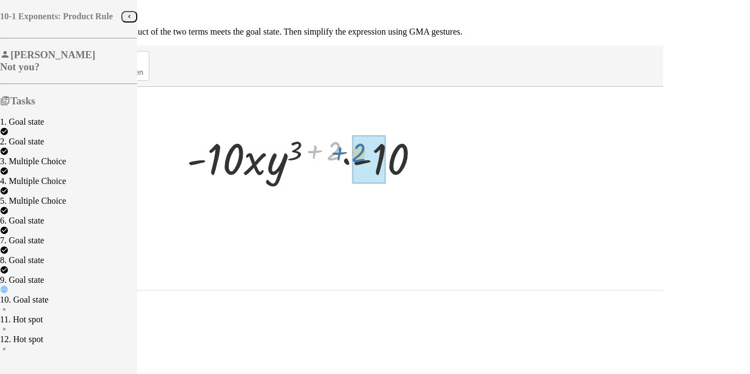
drag, startPoint x: 444, startPoint y: 149, endPoint x: 413, endPoint y: 155, distance: 32.4
click at [413, 155] on div at bounding box center [307, 157] width 253 height 57
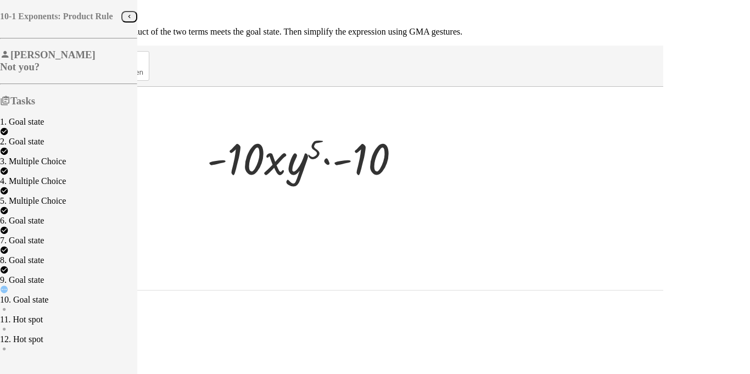
click at [414, 162] on div at bounding box center [308, 157] width 213 height 57
click at [28, 292] on span "Reset" at bounding box center [18, 296] width 19 height 8
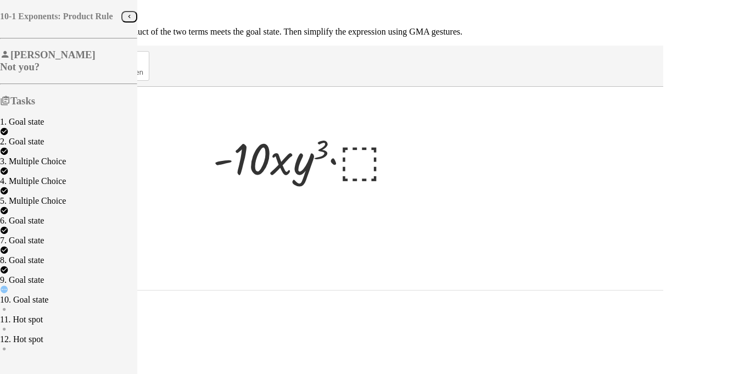
click at [408, 165] on div at bounding box center [308, 157] width 200 height 57
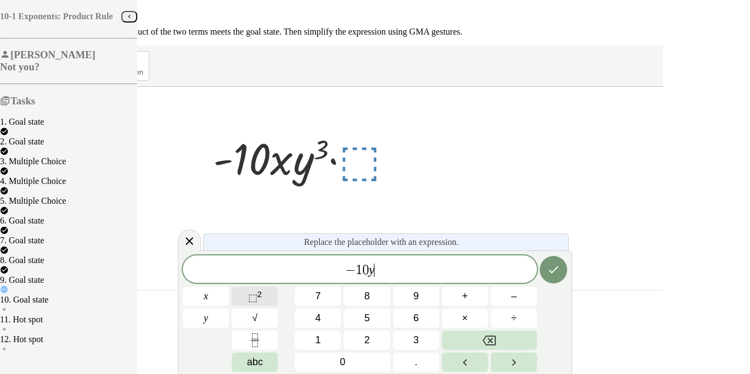
click at [277, 297] on button "⬚ 2" at bounding box center [255, 296] width 46 height 19
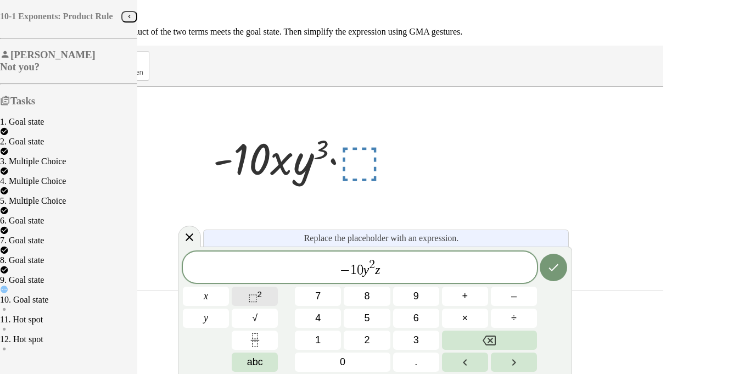
click at [265, 292] on button "⬚ 2" at bounding box center [255, 296] width 46 height 19
click at [550, 264] on icon "Done" at bounding box center [553, 267] width 13 height 13
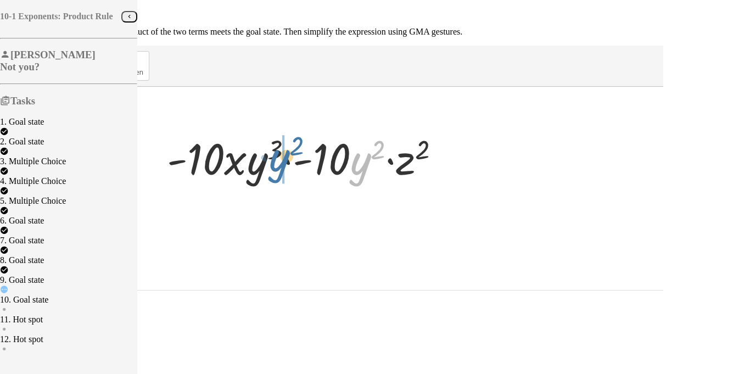
drag, startPoint x: 504, startPoint y: 163, endPoint x: 412, endPoint y: 159, distance: 91.8
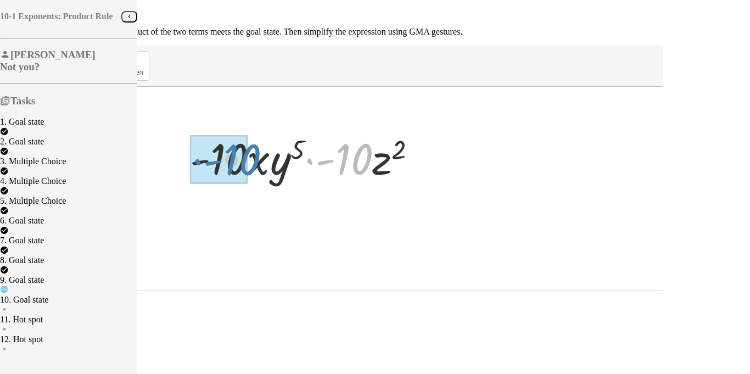
drag, startPoint x: 488, startPoint y: 162, endPoint x: 371, endPoint y: 162, distance: 117.0
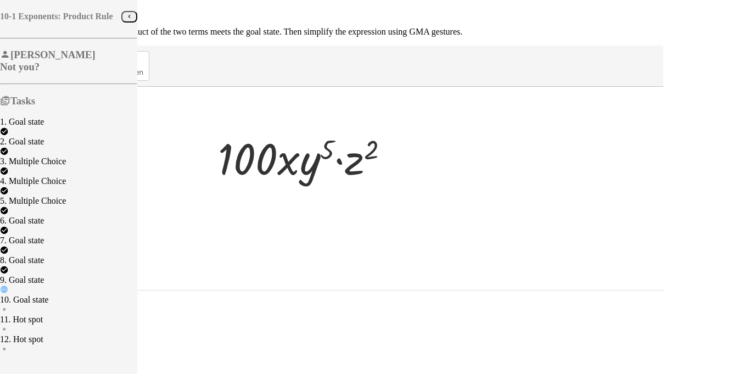
click at [394, 160] on div at bounding box center [308, 157] width 191 height 57
click at [32, 293] on button "Reset" at bounding box center [18, 297] width 28 height 12
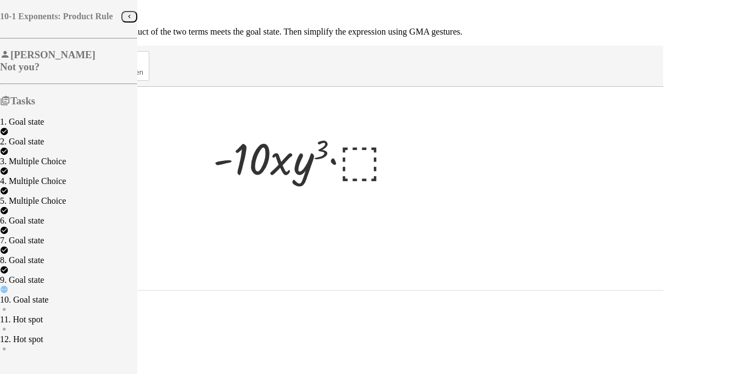
click at [408, 163] on div at bounding box center [308, 157] width 200 height 57
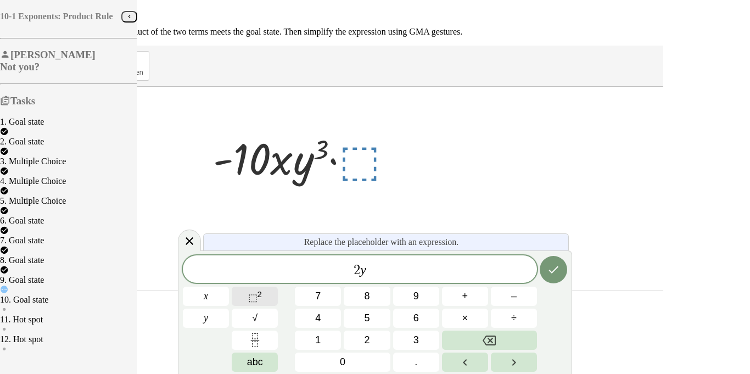
click at [268, 295] on button "⬚ 2" at bounding box center [255, 296] width 46 height 19
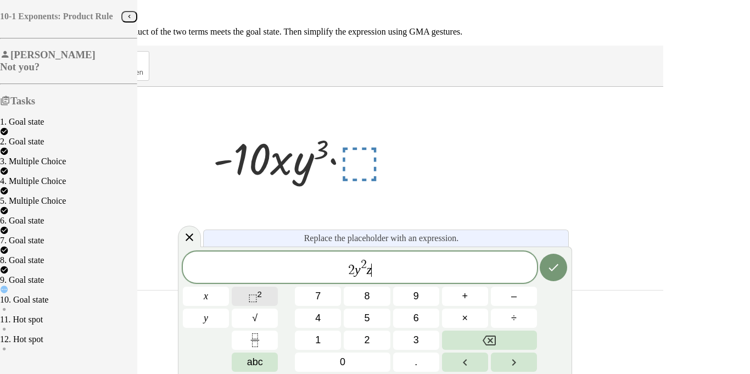
click at [269, 294] on button "⬚ 2" at bounding box center [255, 296] width 46 height 19
click at [547, 271] on icon "Done" at bounding box center [553, 267] width 13 height 13
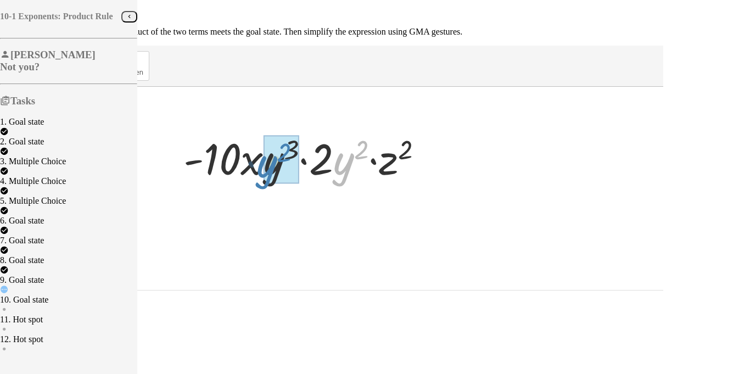
drag, startPoint x: 485, startPoint y: 173, endPoint x: 414, endPoint y: 177, distance: 71.5
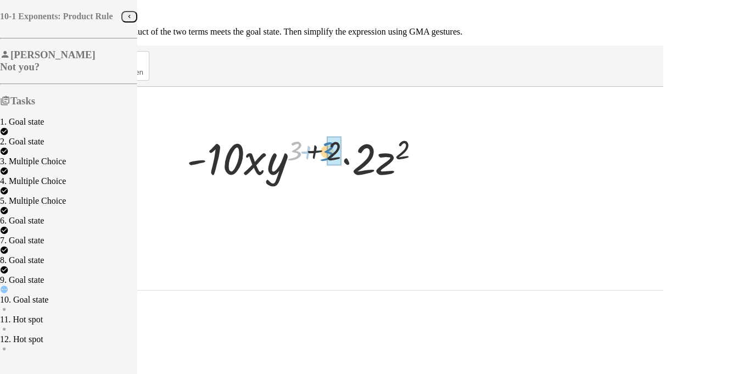
drag, startPoint x: 437, startPoint y: 146, endPoint x: 471, endPoint y: 146, distance: 34.1
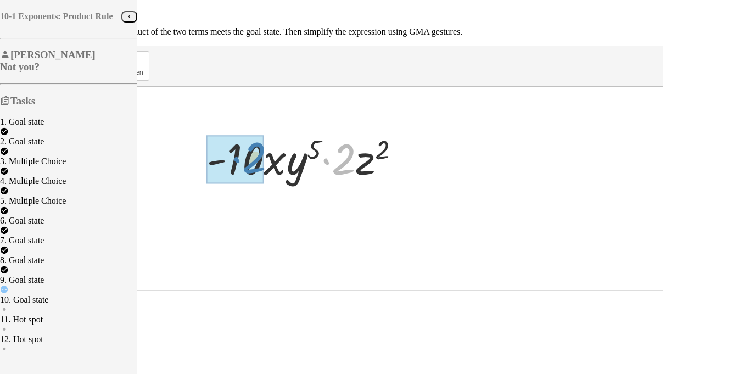
drag, startPoint x: 487, startPoint y: 160, endPoint x: 394, endPoint y: 158, distance: 92.3
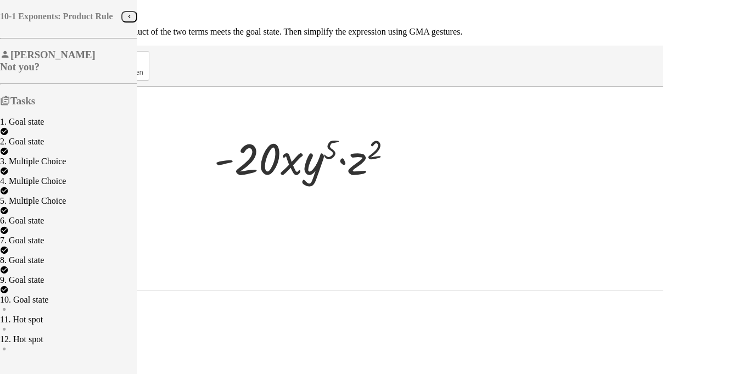
click at [38, 304] on span "Continue" at bounding box center [23, 308] width 29 height 8
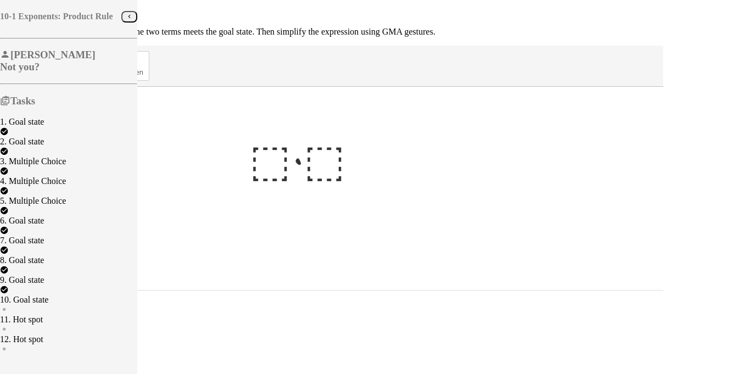
click at [372, 150] on div at bounding box center [308, 157] width 129 height 57
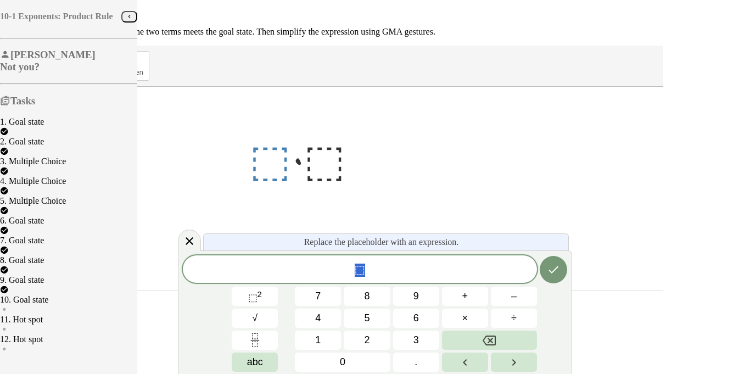
scroll to position [14, 0]
click at [318, 291] on span "7" at bounding box center [317, 297] width 5 height 12
click at [271, 298] on button "⬚ 2" at bounding box center [255, 296] width 46 height 19
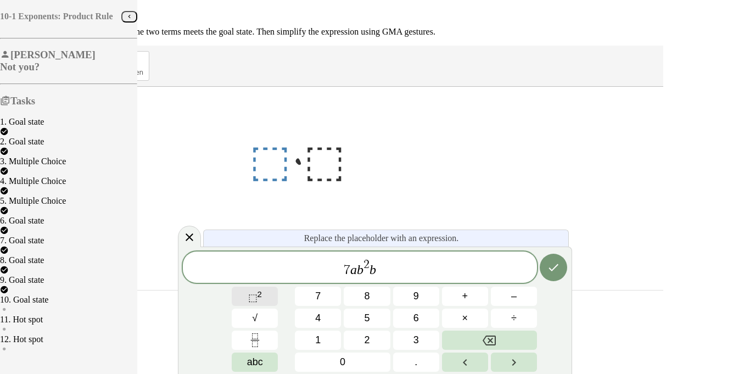
click at [271, 292] on button "⬚ 2" at bounding box center [255, 296] width 46 height 19
click at [367, 274] on var "b" at bounding box center [370, 270] width 7 height 14
click at [272, 293] on button "⬚ 2" at bounding box center [255, 296] width 46 height 19
click at [42, 303] on span "Continue" at bounding box center [23, 307] width 38 height 9
click at [390, 266] on span "7 a b 2 c 2 b" at bounding box center [360, 268] width 354 height 20
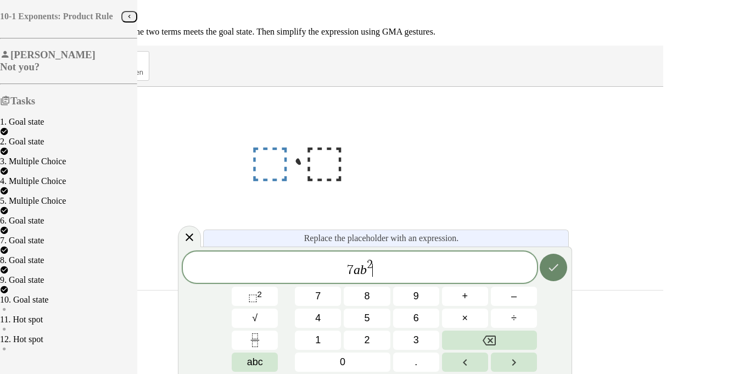
click at [551, 266] on icon "Done" at bounding box center [554, 267] width 10 height 7
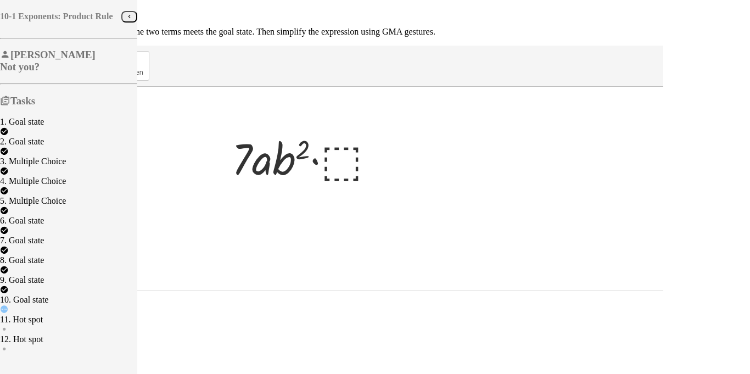
click at [389, 151] on div at bounding box center [307, 157] width 163 height 57
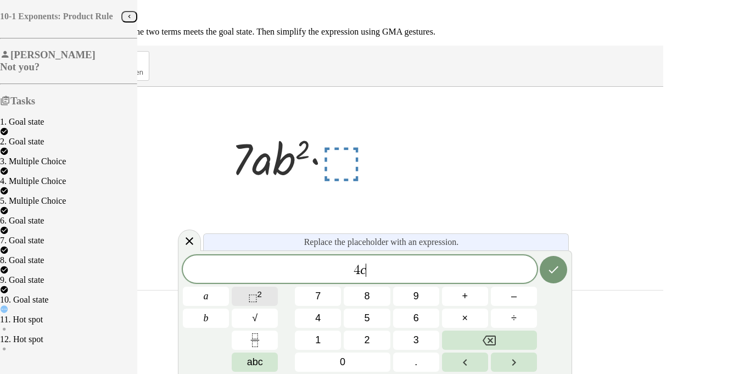
click at [267, 296] on button "⬚ 2" at bounding box center [255, 296] width 46 height 19
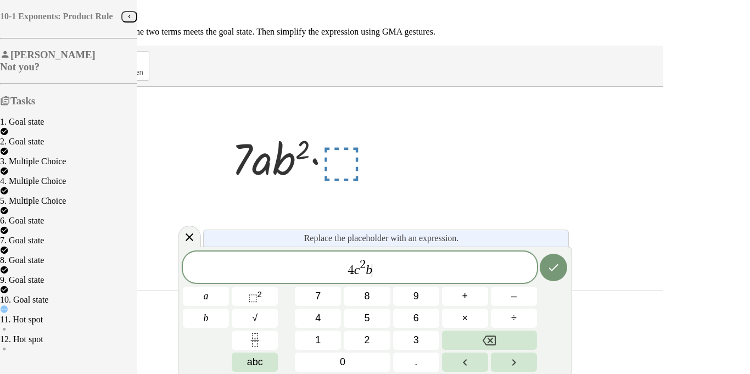
click at [42, 303] on span "Continue" at bounding box center [23, 307] width 38 height 9
click at [540, 266] on button "Done" at bounding box center [553, 267] width 27 height 27
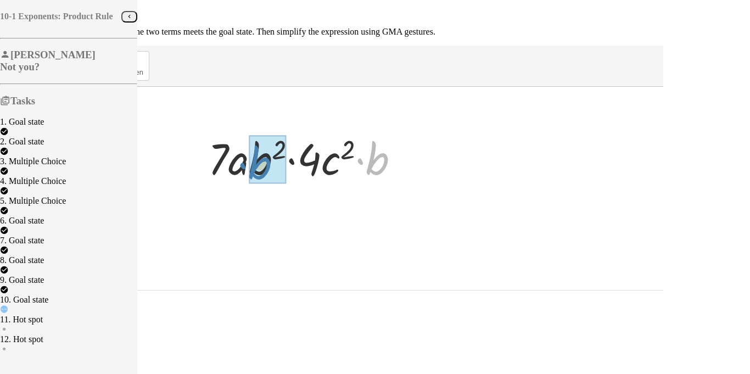
drag, startPoint x: 518, startPoint y: 158, endPoint x: 400, endPoint y: 162, distance: 117.6
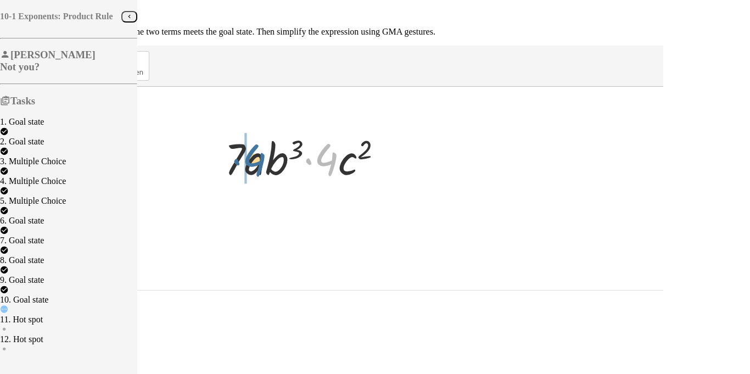
drag, startPoint x: 468, startPoint y: 161, endPoint x: 380, endPoint y: 160, distance: 87.3
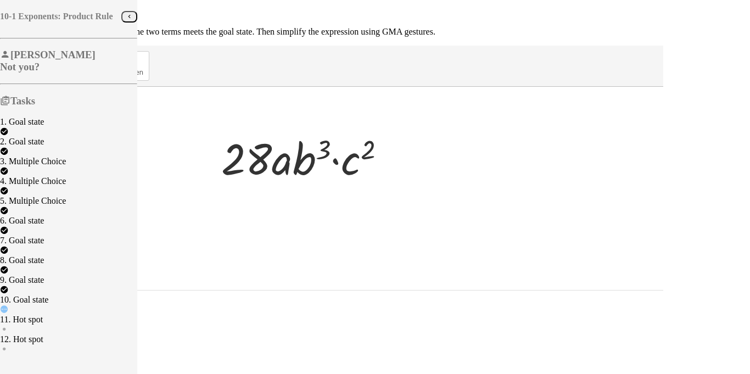
click at [377, 166] on div at bounding box center [308, 157] width 184 height 57
click at [32, 291] on button "Reset" at bounding box center [18, 297] width 28 height 12
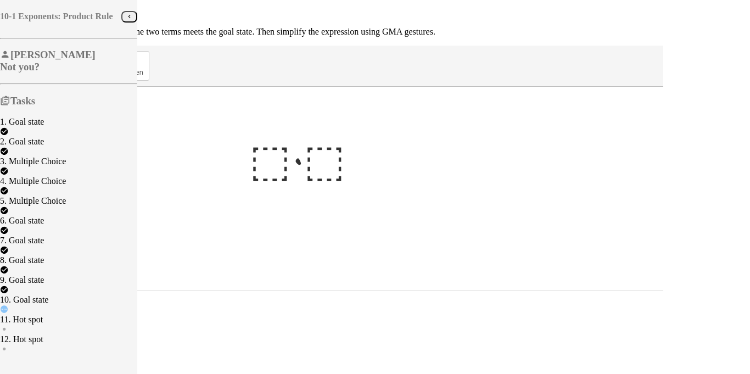
click at [372, 146] on div at bounding box center [308, 157] width 129 height 57
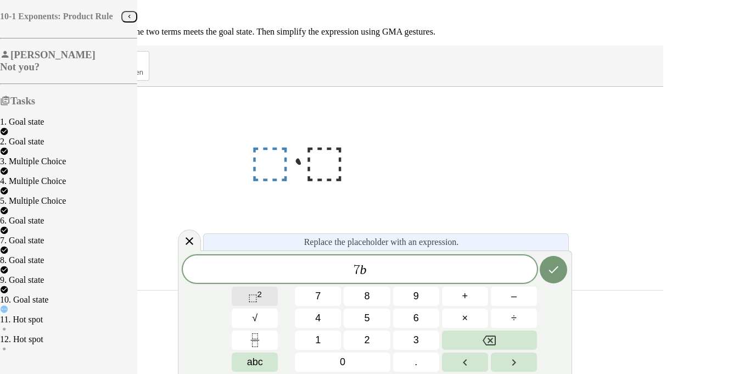
click at [272, 292] on button "⬚ 2" at bounding box center [255, 296] width 46 height 19
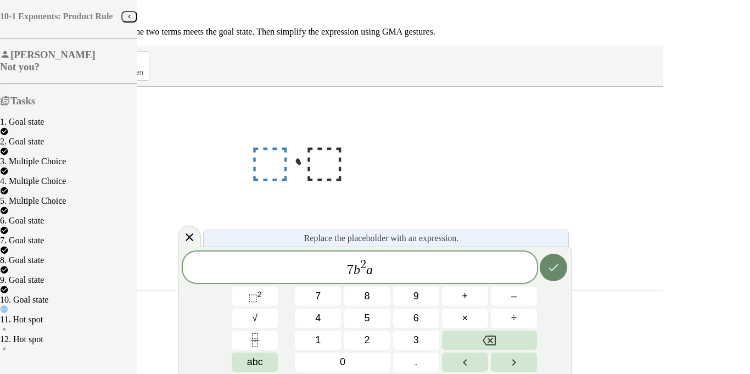
click at [553, 272] on icon "Done" at bounding box center [553, 267] width 13 height 13
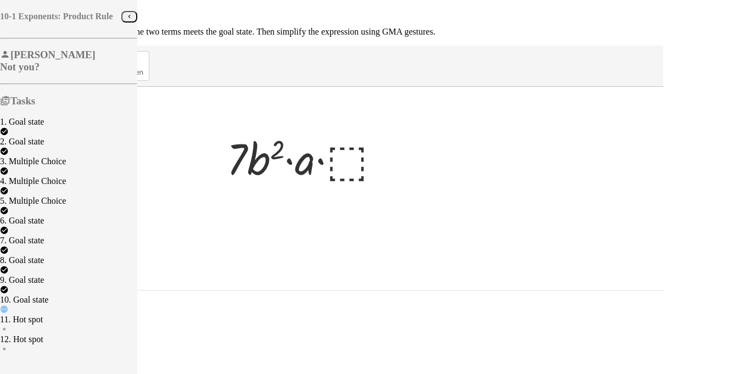
click at [395, 158] on div at bounding box center [308, 157] width 174 height 57
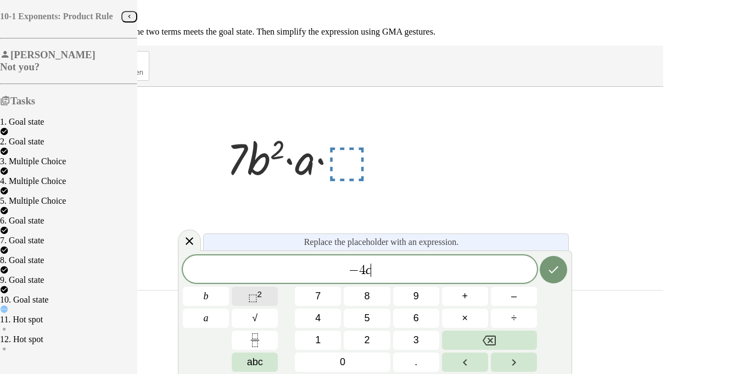
click at [253, 299] on span "⬚" at bounding box center [252, 297] width 9 height 11
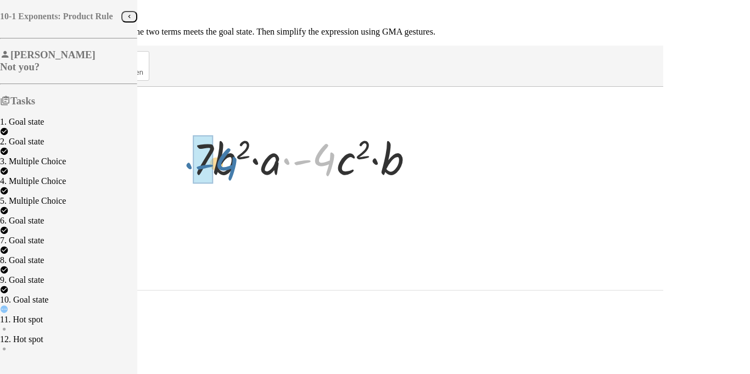
drag, startPoint x: 465, startPoint y: 163, endPoint x: 361, endPoint y: 168, distance: 103.4
click at [361, 168] on div at bounding box center [307, 157] width 241 height 57
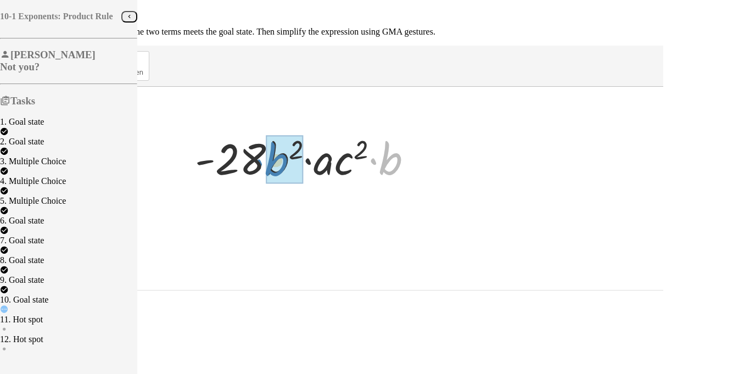
drag, startPoint x: 528, startPoint y: 159, endPoint x: 414, endPoint y: 162, distance: 113.7
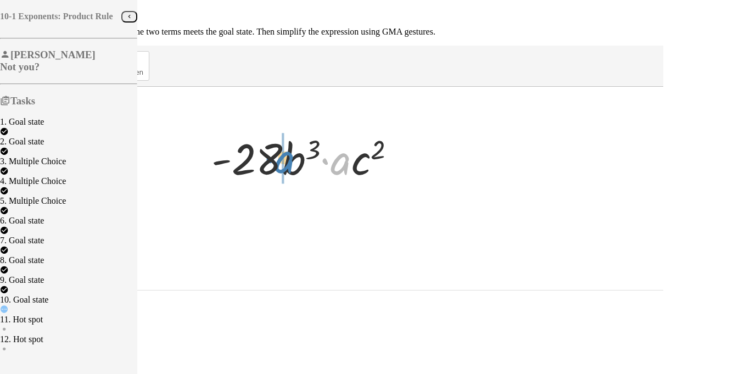
drag, startPoint x: 486, startPoint y: 165, endPoint x: 428, endPoint y: 164, distance: 57.7
click at [410, 164] on div at bounding box center [308, 157] width 204 height 57
click at [42, 302] on button "Continue" at bounding box center [23, 308] width 38 height 12
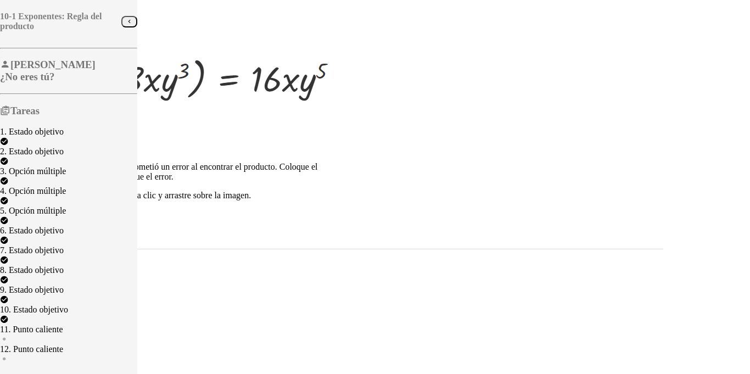
click at [587, 225] on div "Simplificar. teclado teclado deshacer deshacer rehacer rehacer pantalla complet…" at bounding box center [375, 191] width 742 height 374
drag, startPoint x: 459, startPoint y: 88, endPoint x: 454, endPoint y: 99, distance: 12.3
click at [334, 162] on div "En el problema dado, un estudiante cometió un error al encontrar el producto. C…" at bounding box center [169, 205] width 330 height 87
click at [334, 209] on div at bounding box center [169, 209] width 330 height 0
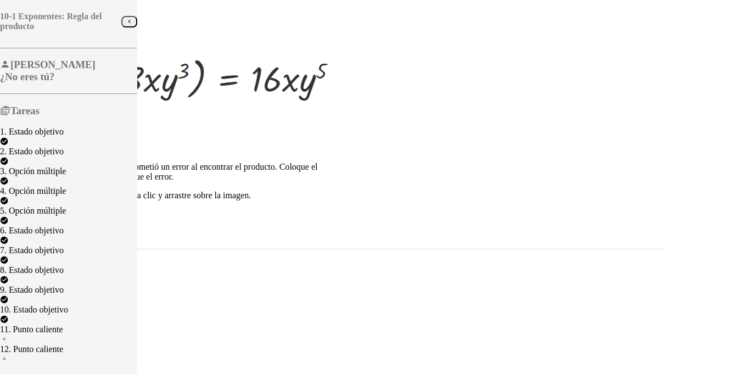
click at [334, 209] on div at bounding box center [169, 209] width 330 height 0
click at [481, 249] on div "Continuar" at bounding box center [333, 255] width 659 height 12
click at [90, 228] on textarea at bounding box center [46, 237] width 85 height 19
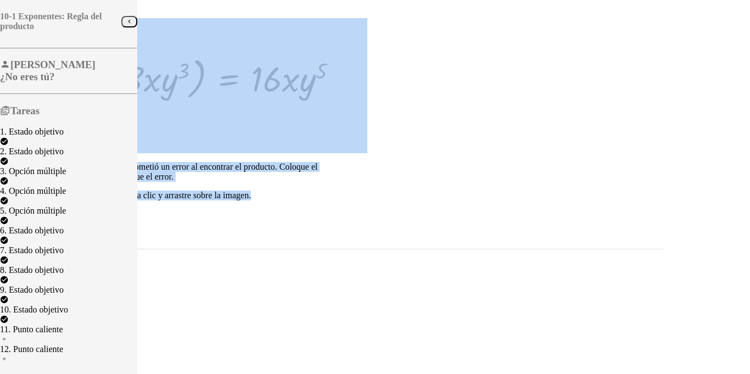
drag, startPoint x: 454, startPoint y: 88, endPoint x: 427, endPoint y: 97, distance: 28.2
click at [427, 97] on div "En el problema dado, un estudiante cometió un error al encontrar el producto. C…" at bounding box center [333, 133] width 659 height 231
click at [90, 228] on textarea at bounding box center [46, 237] width 85 height 19
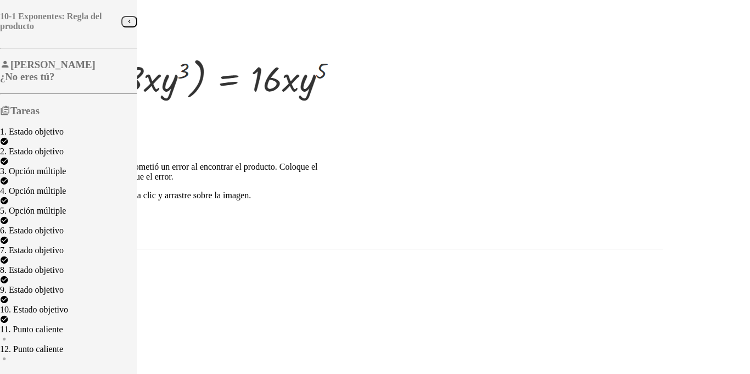
click at [320, 71] on img at bounding box center [185, 84] width 363 height 133
drag, startPoint x: 288, startPoint y: 69, endPoint x: 379, endPoint y: 73, distance: 90.2
click at [368, 73] on img at bounding box center [185, 84] width 363 height 133
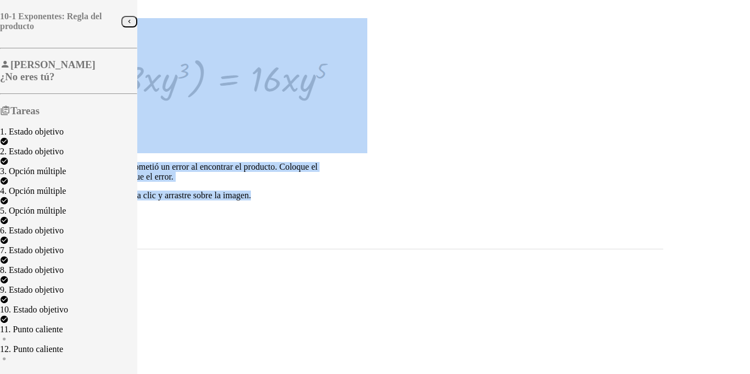
drag, startPoint x: 463, startPoint y: 87, endPoint x: 397, endPoint y: 80, distance: 66.4
click at [397, 80] on div "En el problema dado, un estudiante cometió un error al encontrar el producto. C…" at bounding box center [333, 133] width 659 height 231
click at [368, 80] on img at bounding box center [185, 84] width 363 height 133
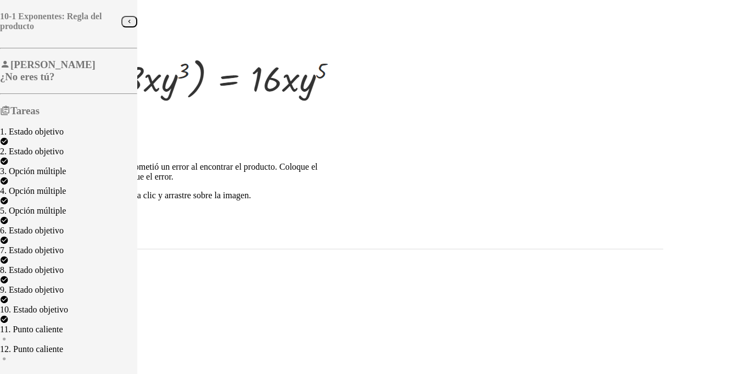
click at [334, 162] on div "En el problema dado, un estudiante cometió un error al encontrar el producto. C…" at bounding box center [169, 205] width 330 height 87
click at [96, 333] on div "11. Punto caliente" at bounding box center [68, 330] width 137 height 10
click at [68, 314] on font "10. Estado objetivo" at bounding box center [34, 309] width 68 height 9
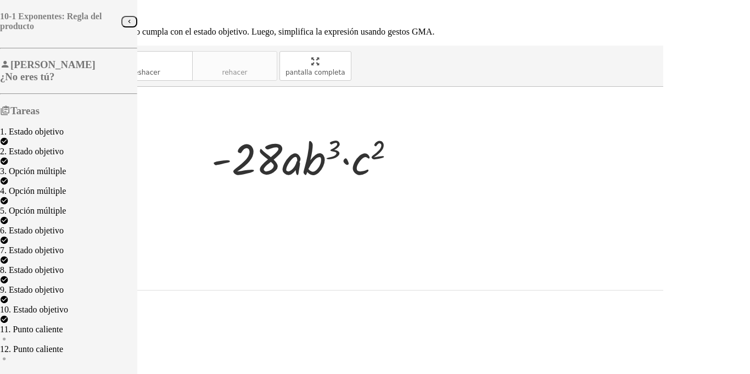
click at [93, 335] on div "11. Punto caliente" at bounding box center [68, 330] width 137 height 10
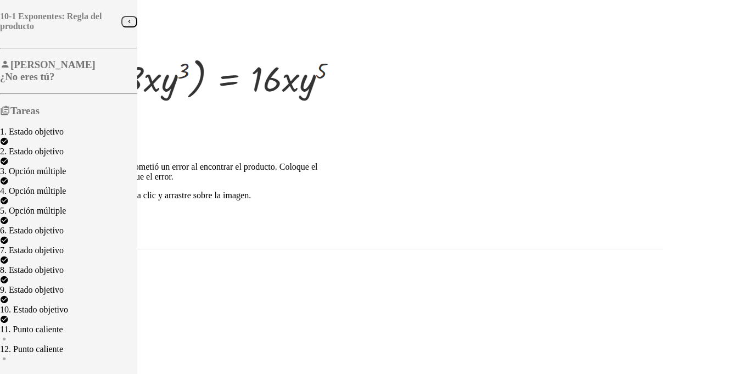
click at [334, 162] on div "En el problema dado, un estudiante cometió un error al encontrar el producto. C…" at bounding box center [169, 205] width 330 height 87
click at [334, 209] on div at bounding box center [169, 209] width 330 height 0
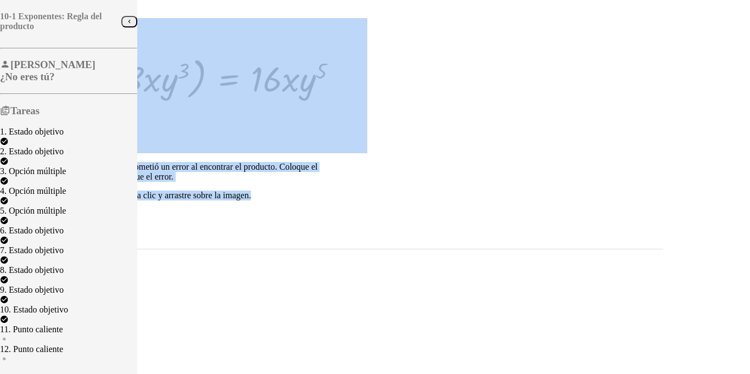
drag, startPoint x: 458, startPoint y: 90, endPoint x: 408, endPoint y: 90, distance: 50.0
click at [408, 90] on div "En el problema dado, un estudiante cometió un error al encontrar el producto. C…" at bounding box center [333, 133] width 659 height 231
click at [334, 162] on div "En el problema dado, un estudiante cometió un error al encontrar el producto. C…" at bounding box center [169, 205] width 330 height 87
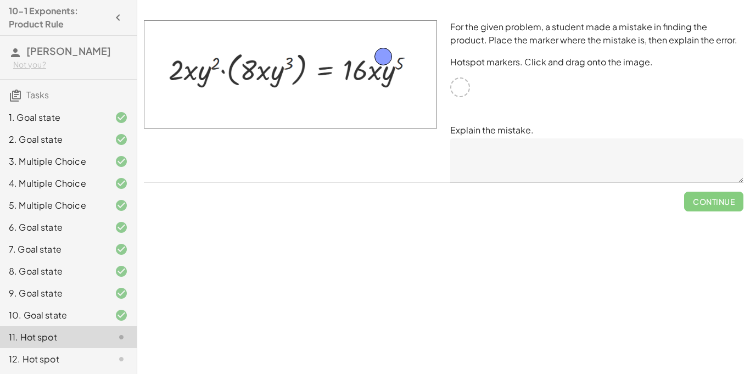
drag, startPoint x: 452, startPoint y: 84, endPoint x: 375, endPoint y: 53, distance: 82.8
click at [368, 69] on img at bounding box center [290, 74] width 293 height 108
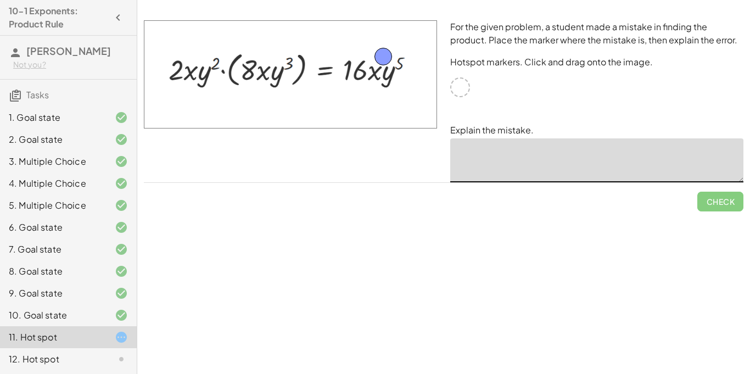
click at [505, 152] on textarea at bounding box center [596, 160] width 293 height 44
type textarea "**********"
click at [730, 204] on span "Check" at bounding box center [720, 202] width 29 height 10
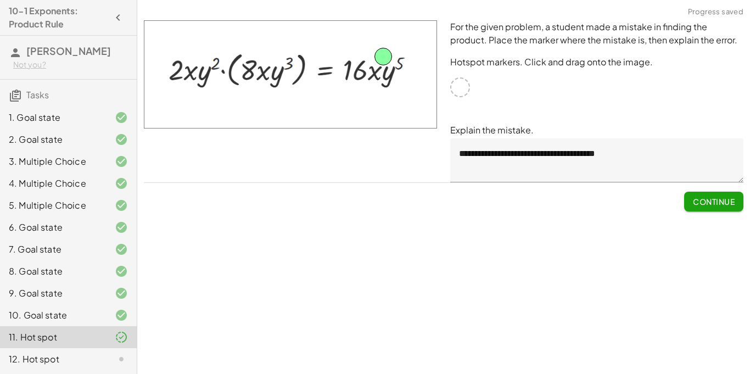
scroll to position [14, 0]
click at [95, 358] on div "12. Hot spot" at bounding box center [53, 358] width 88 height 13
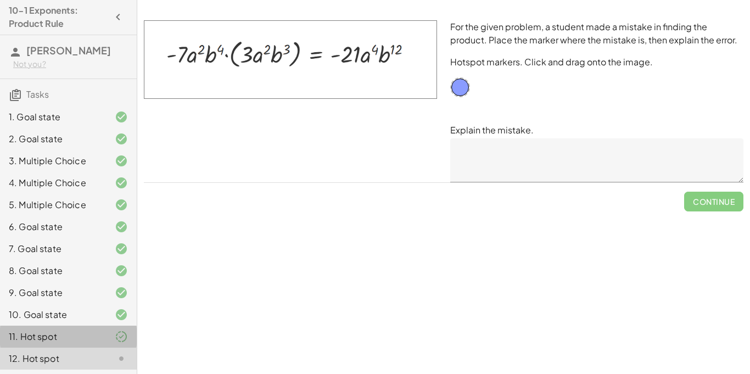
click at [59, 340] on div "11. Hot spot" at bounding box center [53, 336] width 88 height 13
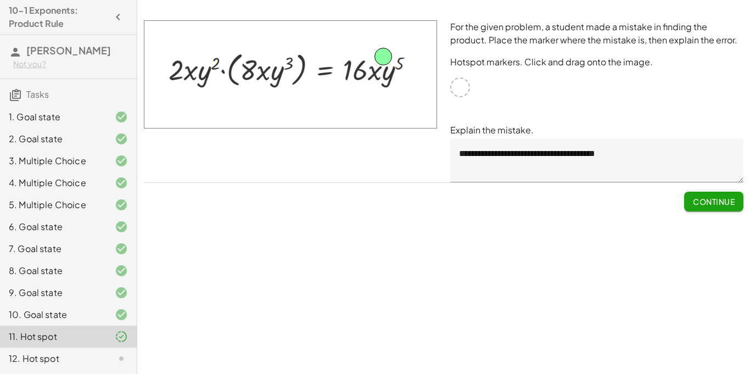
click at [59, 340] on div "11. Hot spot" at bounding box center [53, 336] width 88 height 13
click at [25, 365] on div "12. Hot spot" at bounding box center [53, 358] width 88 height 13
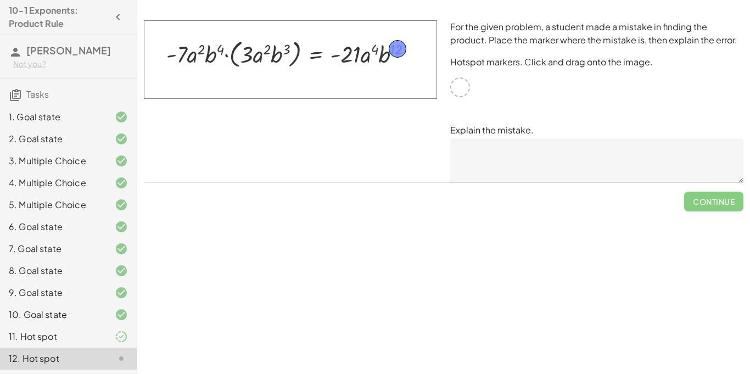
drag, startPoint x: 460, startPoint y: 91, endPoint x: 396, endPoint y: 52, distance: 74.4
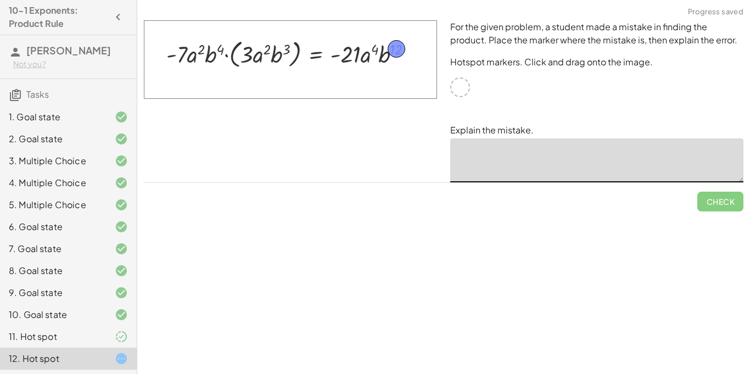
click at [523, 151] on textarea at bounding box center [596, 160] width 293 height 44
type textarea "*"
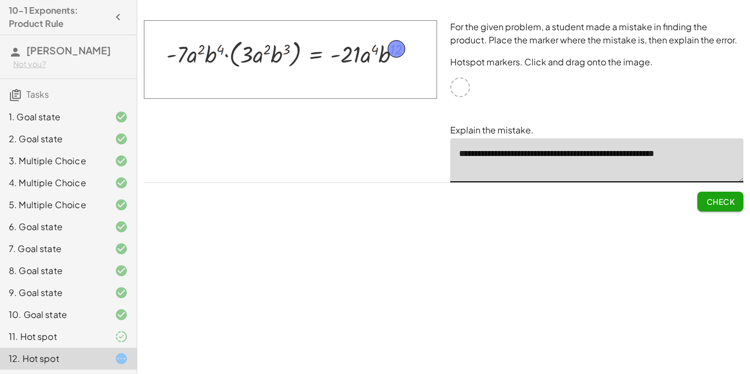
type textarea "**********"
click at [725, 203] on span "Check" at bounding box center [720, 202] width 29 height 10
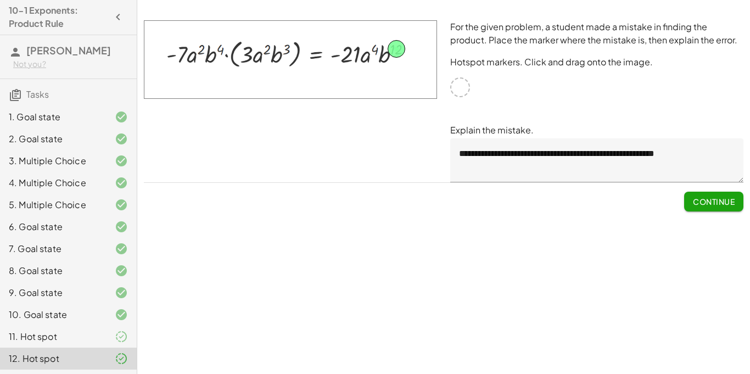
click at [693, 204] on span "Continue" at bounding box center [714, 202] width 42 height 10
